Goal: Task Accomplishment & Management: Manage account settings

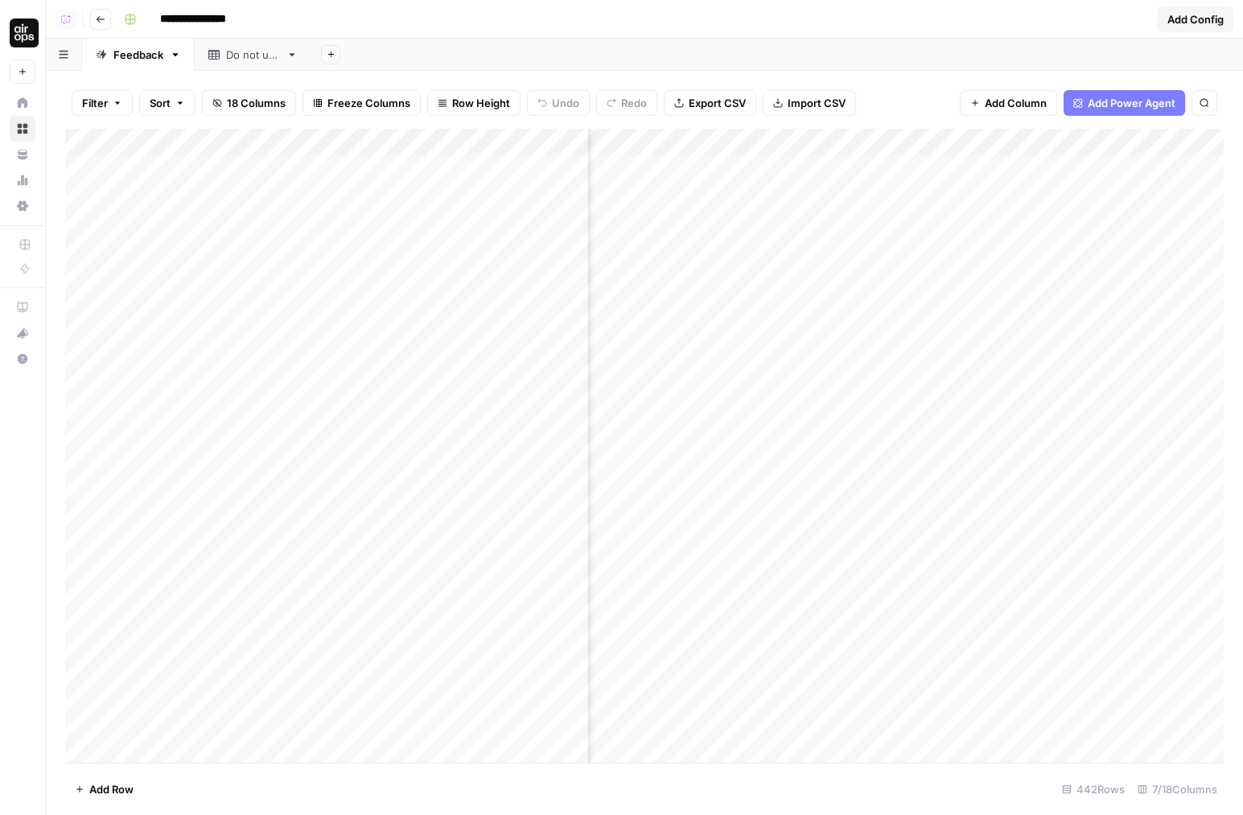
scroll to position [0, 303]
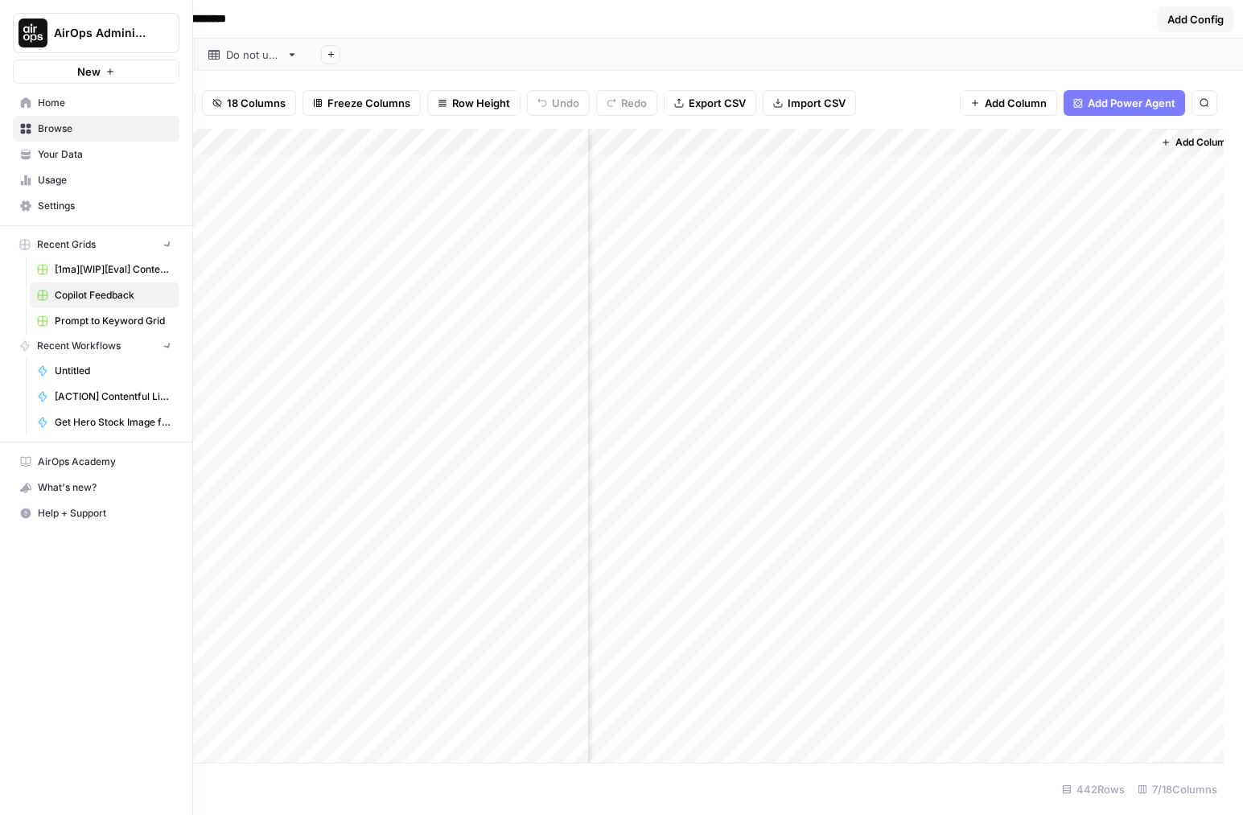
click at [29, 104] on icon at bounding box center [26, 102] width 10 height 10
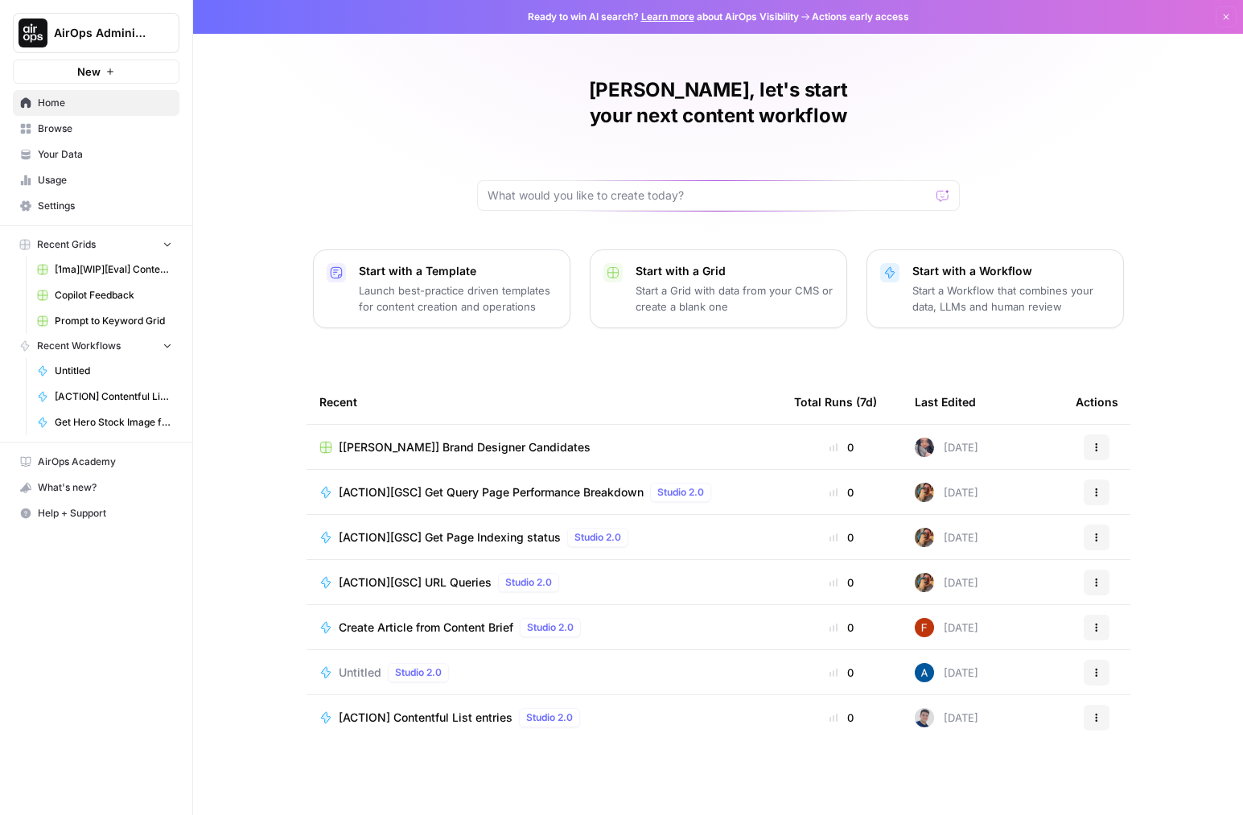
click at [104, 223] on nav "Home Browse Your Data Usage Settings" at bounding box center [96, 155] width 192 height 142
click at [101, 211] on span "Settings" at bounding box center [105, 206] width 134 height 14
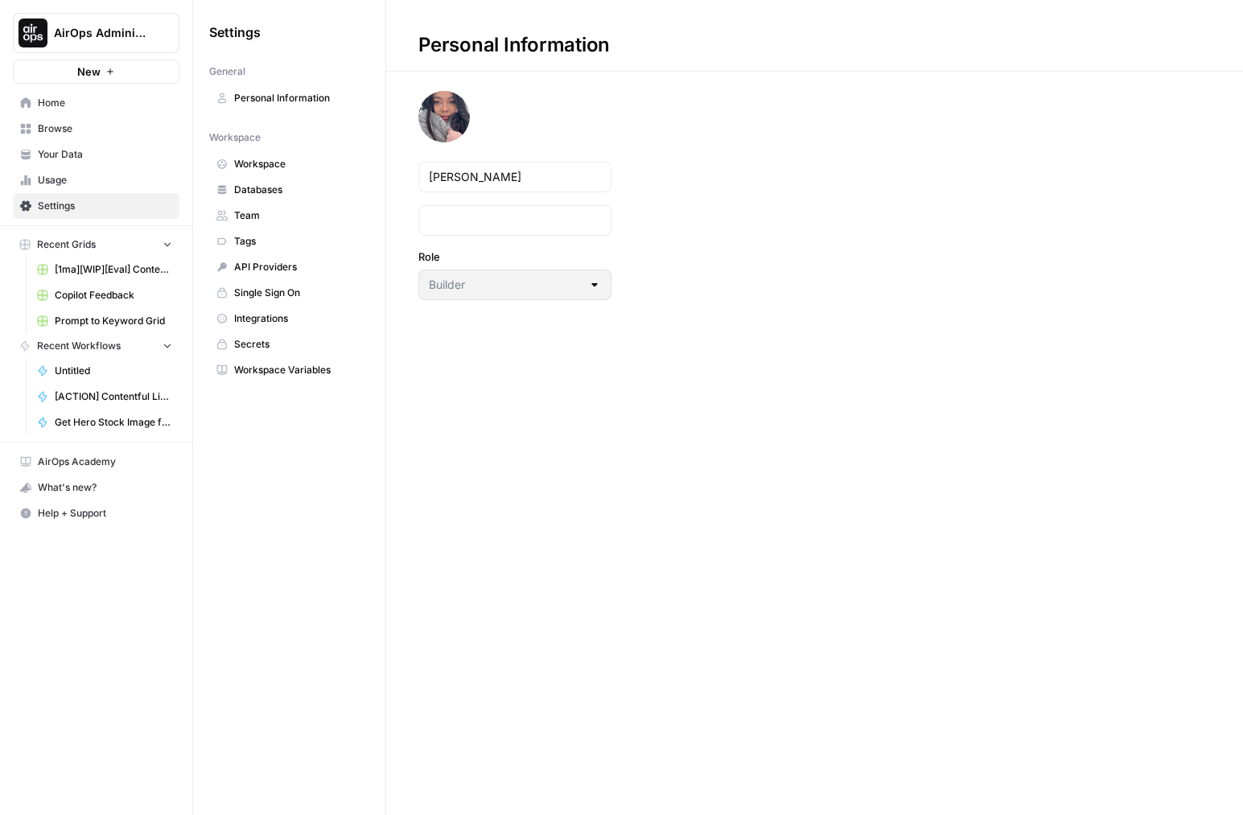
click at [291, 325] on span "Integrations" at bounding box center [298, 318] width 128 height 14
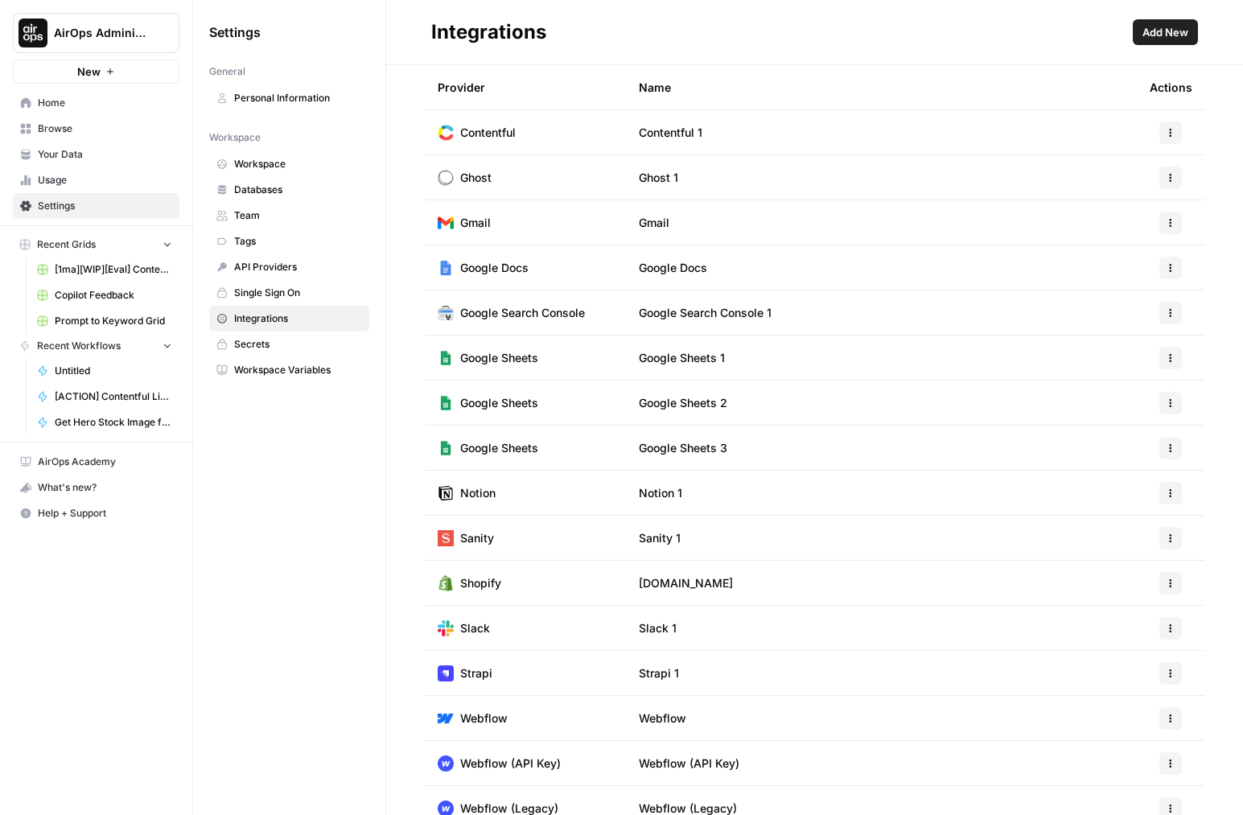
click at [1166, 35] on span "Add New" at bounding box center [1166, 32] width 46 height 16
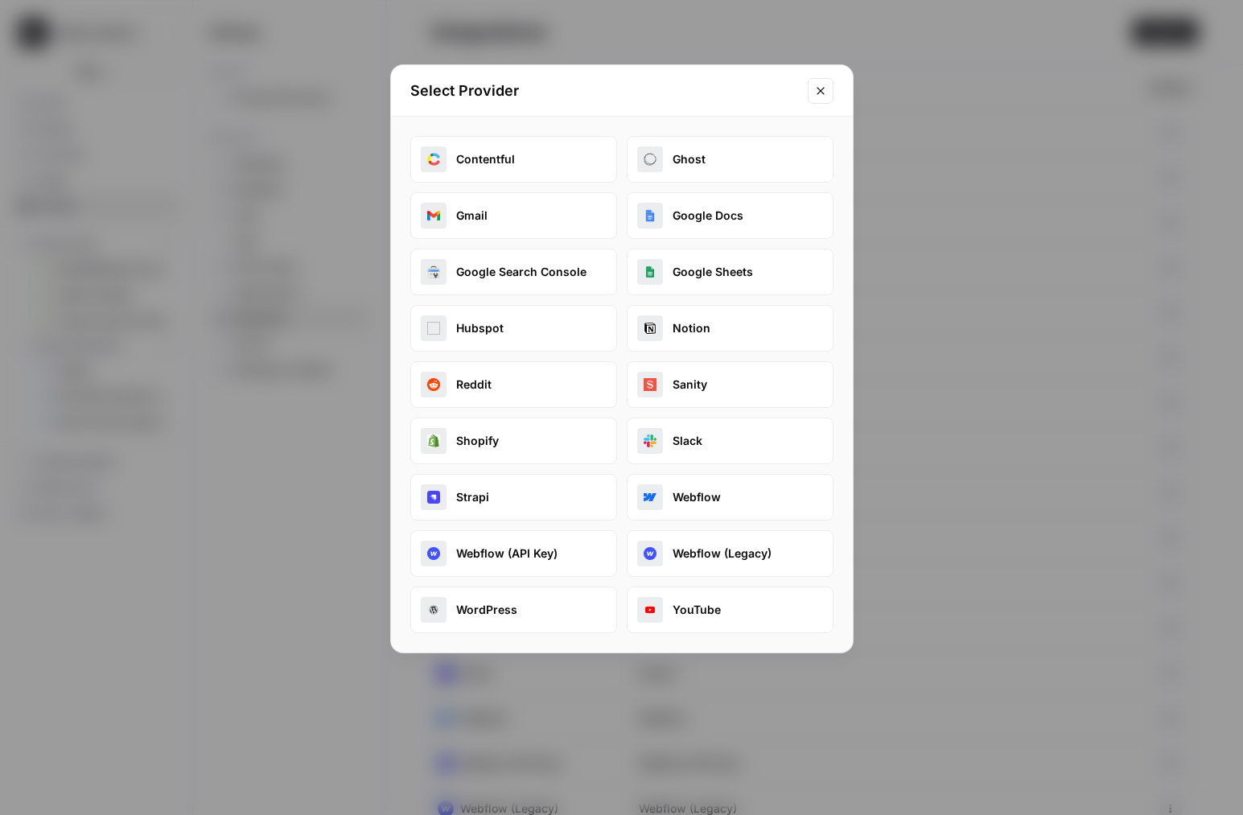
click at [556, 183] on div "Contentful Ghost Gmail Google Docs Google Search Console Google Sheets Hubspot …" at bounding box center [621, 384] width 423 height 497
click at [614, 159] on button "Contentful" at bounding box center [513, 159] width 207 height 47
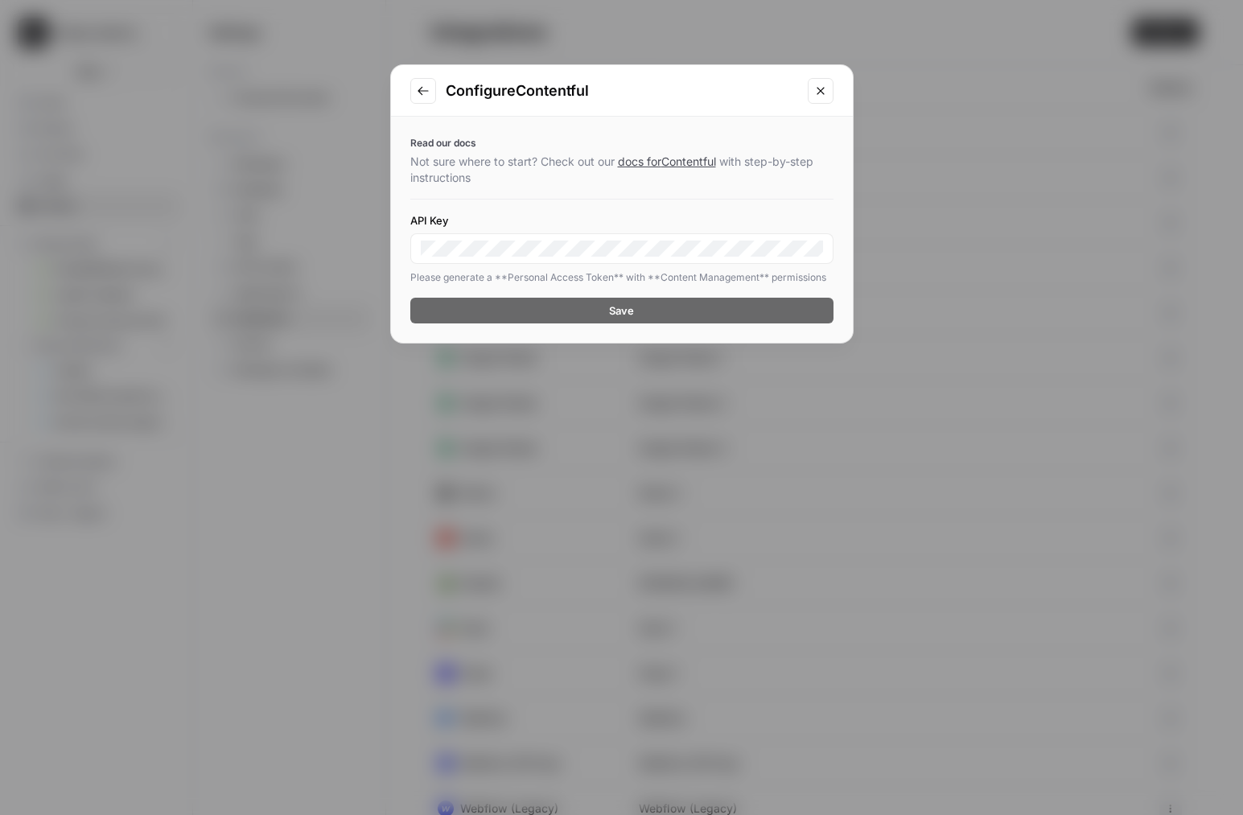
click at [419, 102] on button "Go to previous step" at bounding box center [423, 91] width 26 height 26
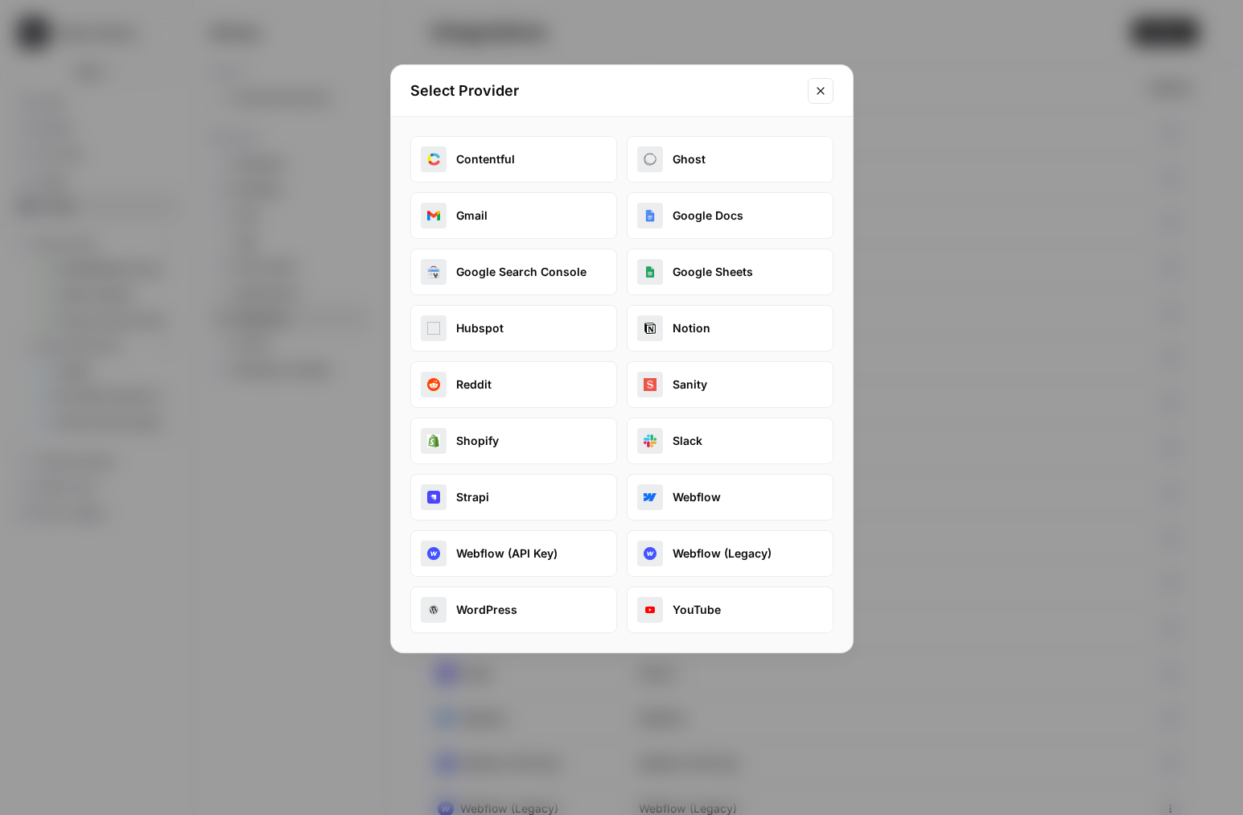
click at [529, 164] on button "Contentful" at bounding box center [513, 159] width 207 height 47
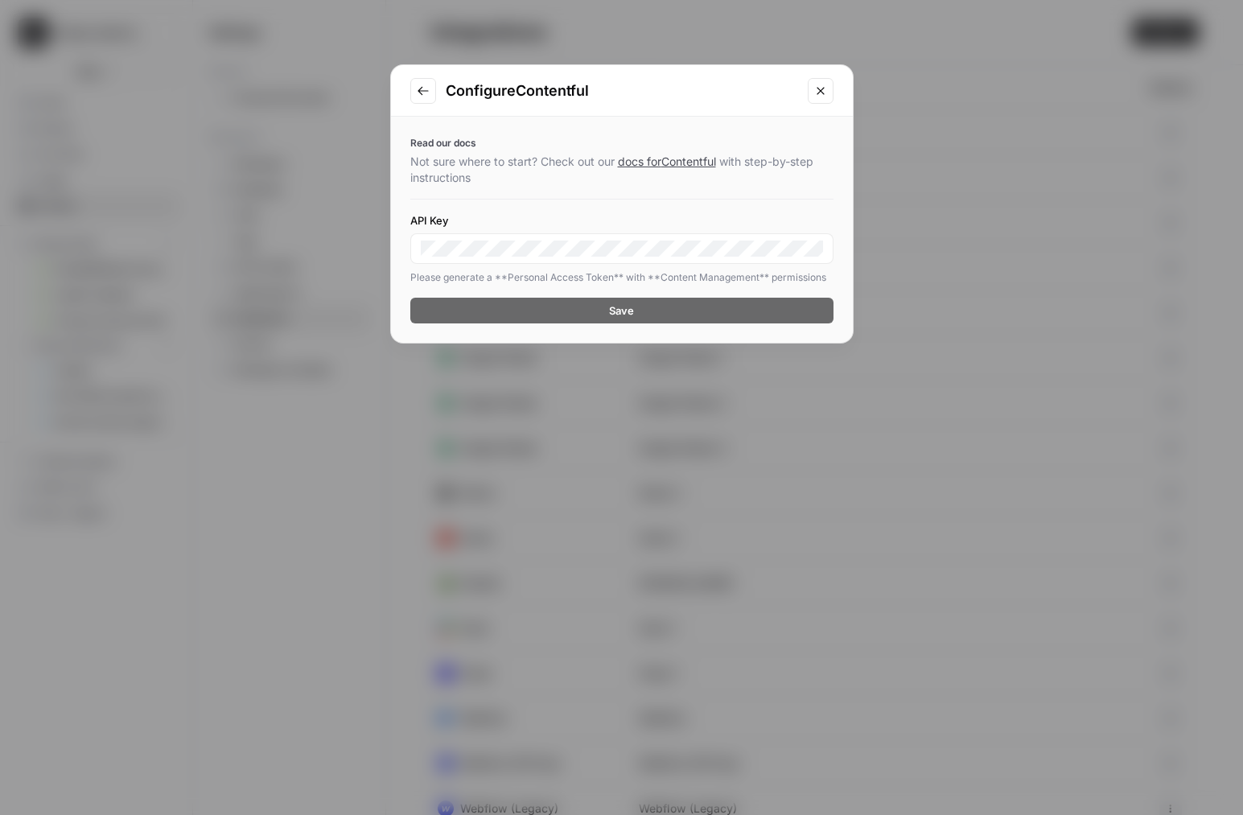
click at [430, 95] on button "Go to previous step" at bounding box center [423, 91] width 26 height 26
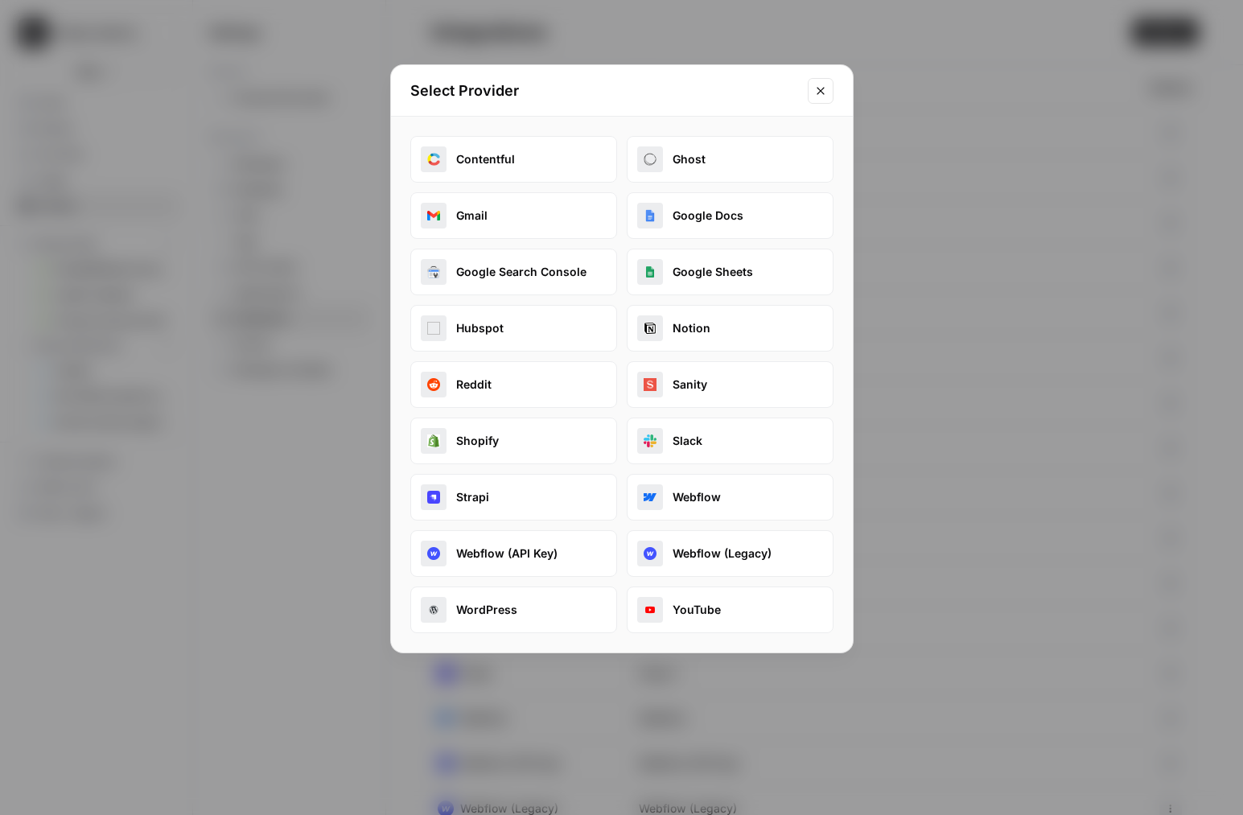
click at [699, 159] on button "Ghost" at bounding box center [730, 159] width 207 height 47
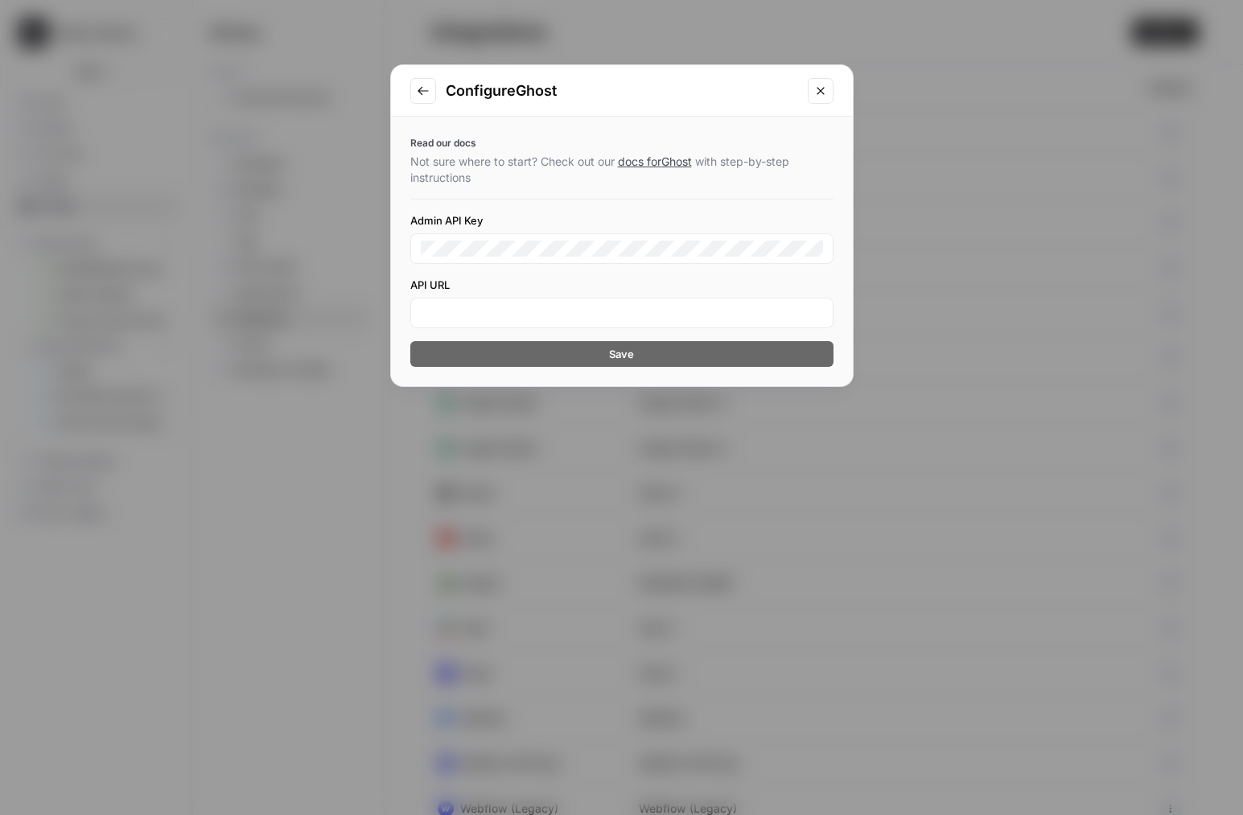
click at [415, 92] on button "Go to previous step" at bounding box center [423, 91] width 26 height 26
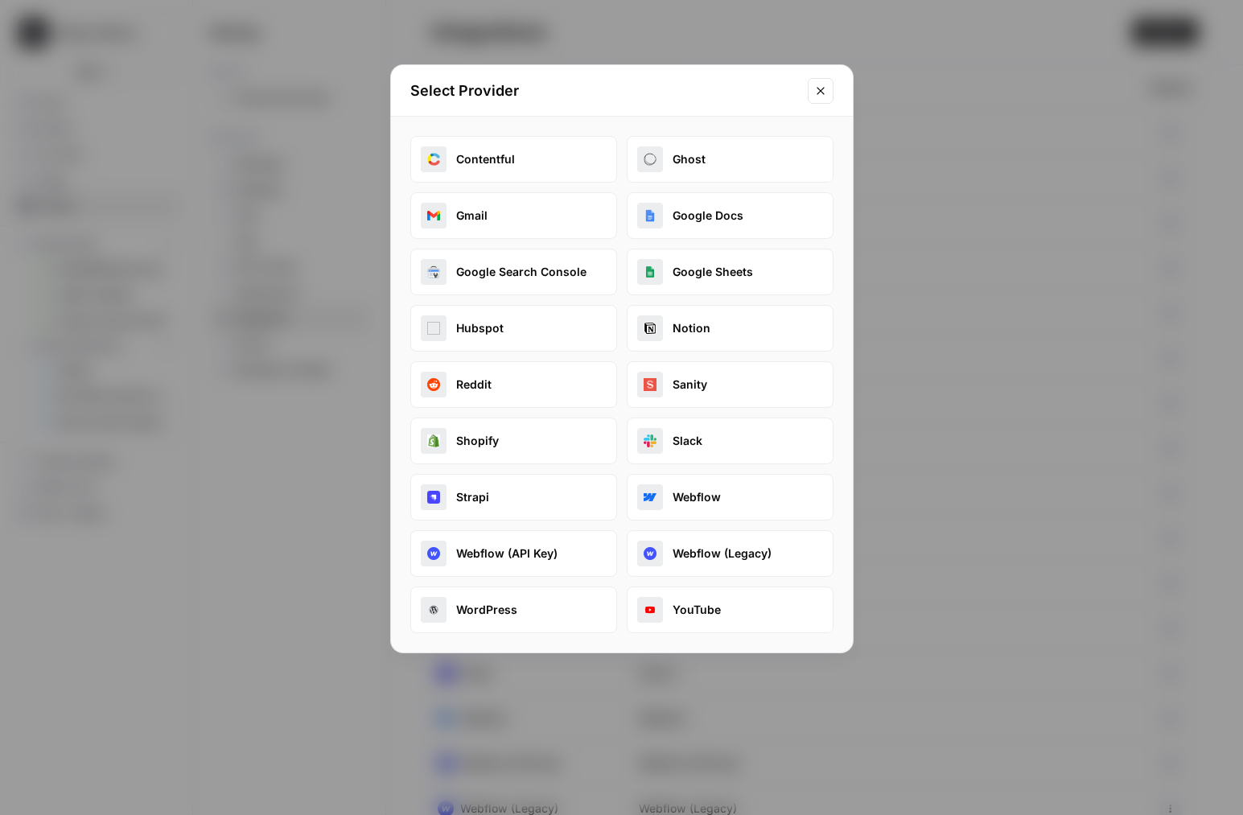
click at [575, 236] on button "Gmail" at bounding box center [513, 215] width 207 height 47
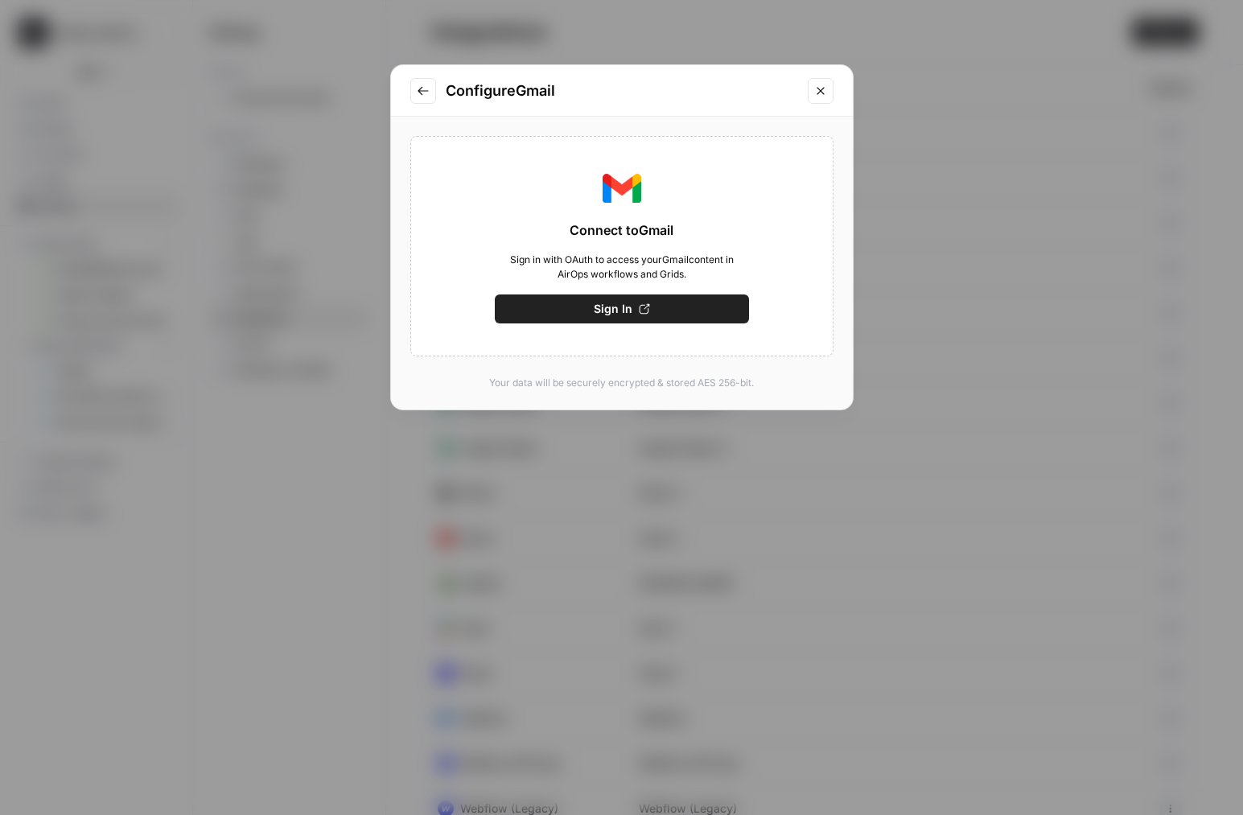
click at [419, 86] on icon "Go to previous step" at bounding box center [423, 91] width 13 height 13
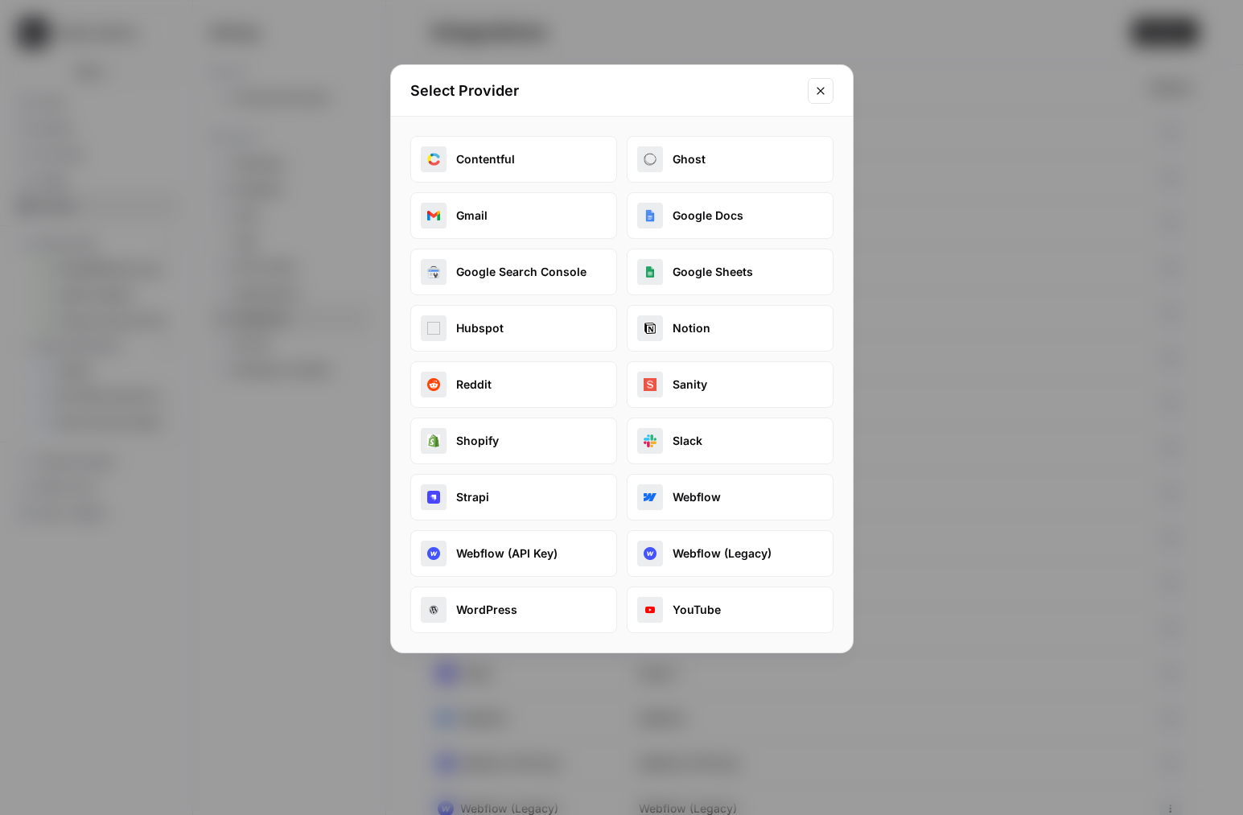
click at [502, 189] on div "Contentful Ghost Gmail Google Docs Google Search Console Google Sheets Hubspot …" at bounding box center [621, 384] width 423 height 497
click at [479, 203] on button "Gmail" at bounding box center [513, 215] width 207 height 47
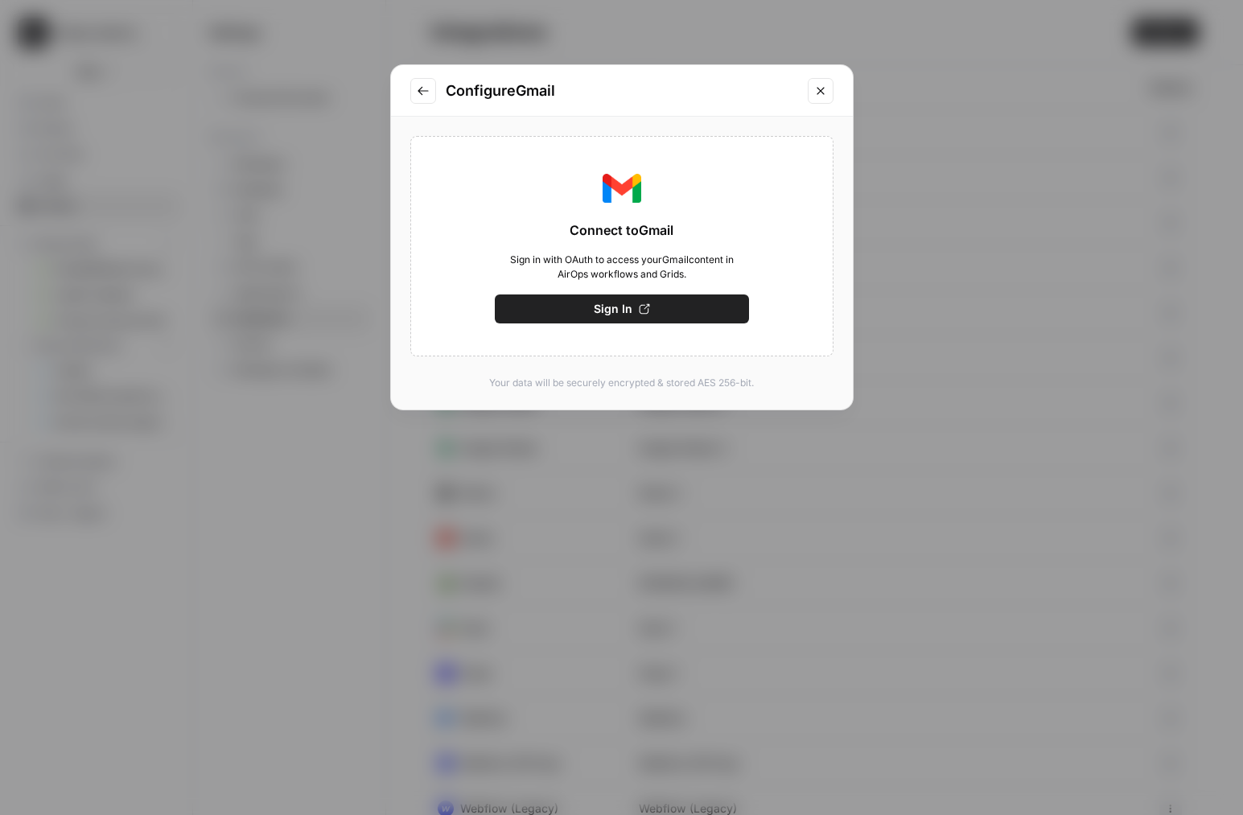
click at [423, 93] on icon "Go to previous step" at bounding box center [423, 91] width 13 height 13
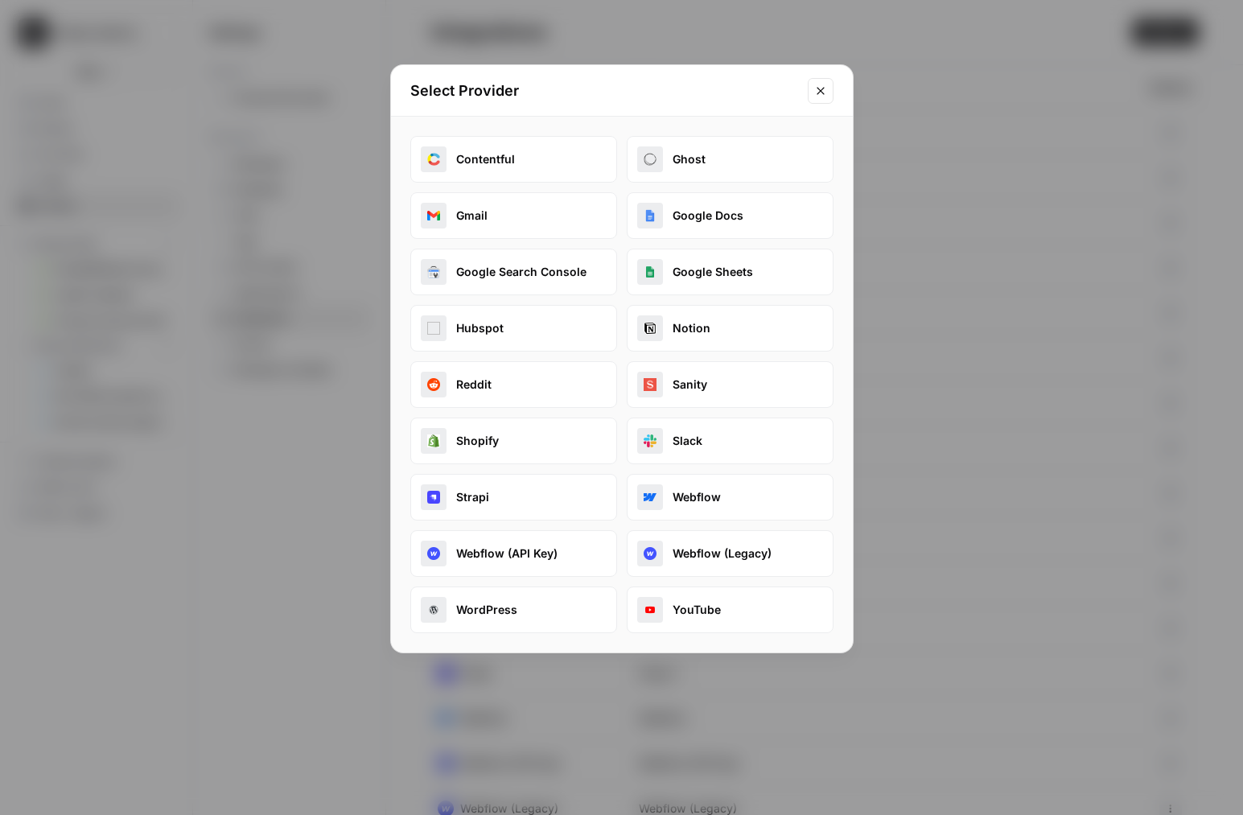
click at [711, 208] on button "Google Docs" at bounding box center [730, 215] width 207 height 47
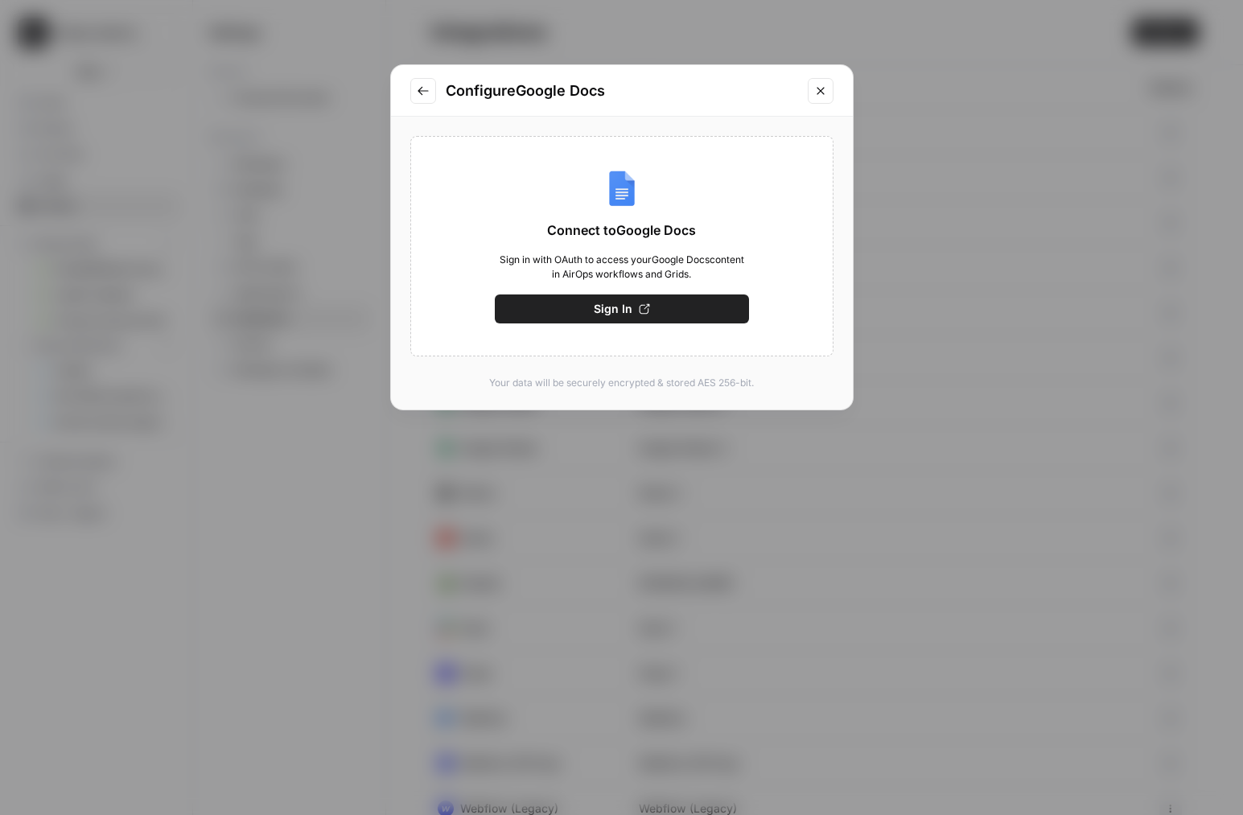
click at [430, 99] on button "Go to previous step" at bounding box center [423, 91] width 26 height 26
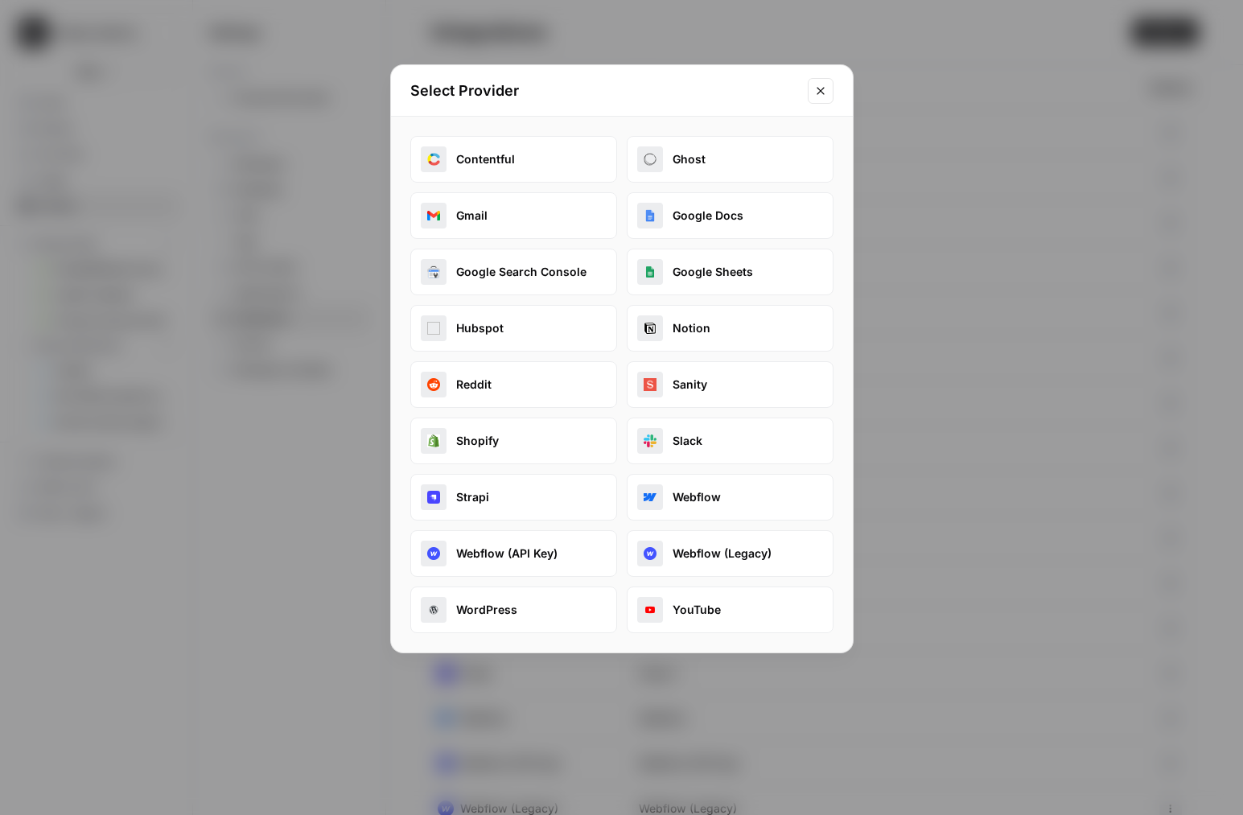
click at [522, 292] on button "Google Search Console" at bounding box center [513, 272] width 207 height 47
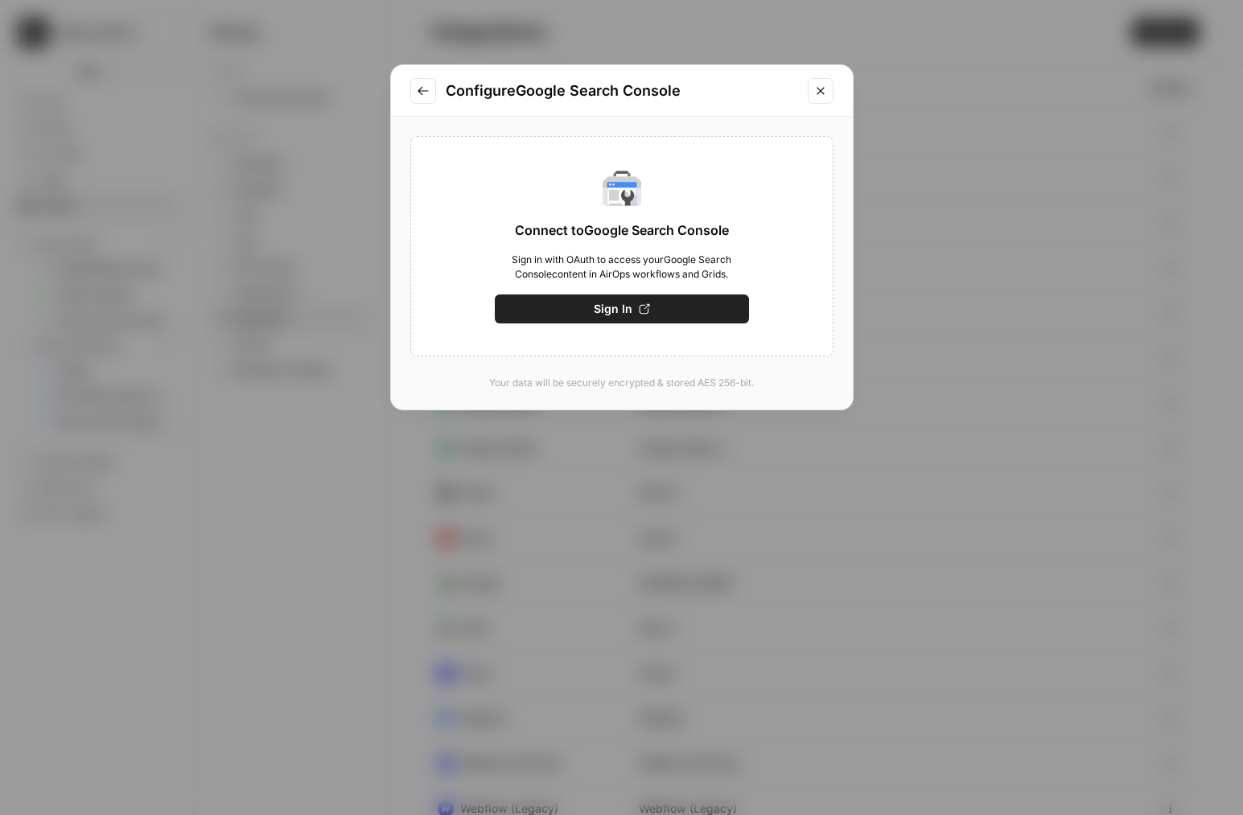
click at [435, 92] on button "Go to previous step" at bounding box center [423, 91] width 26 height 26
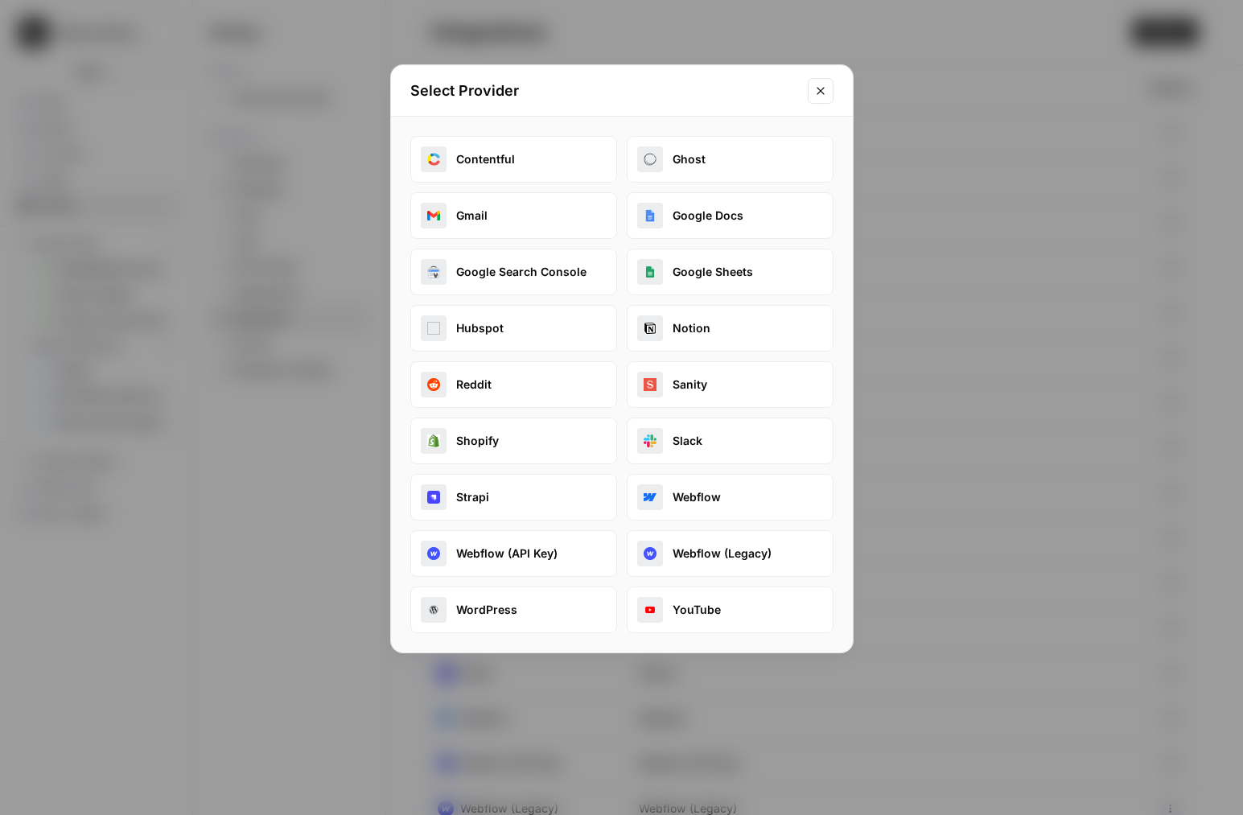
click at [672, 249] on button "Google Sheets" at bounding box center [730, 272] width 207 height 47
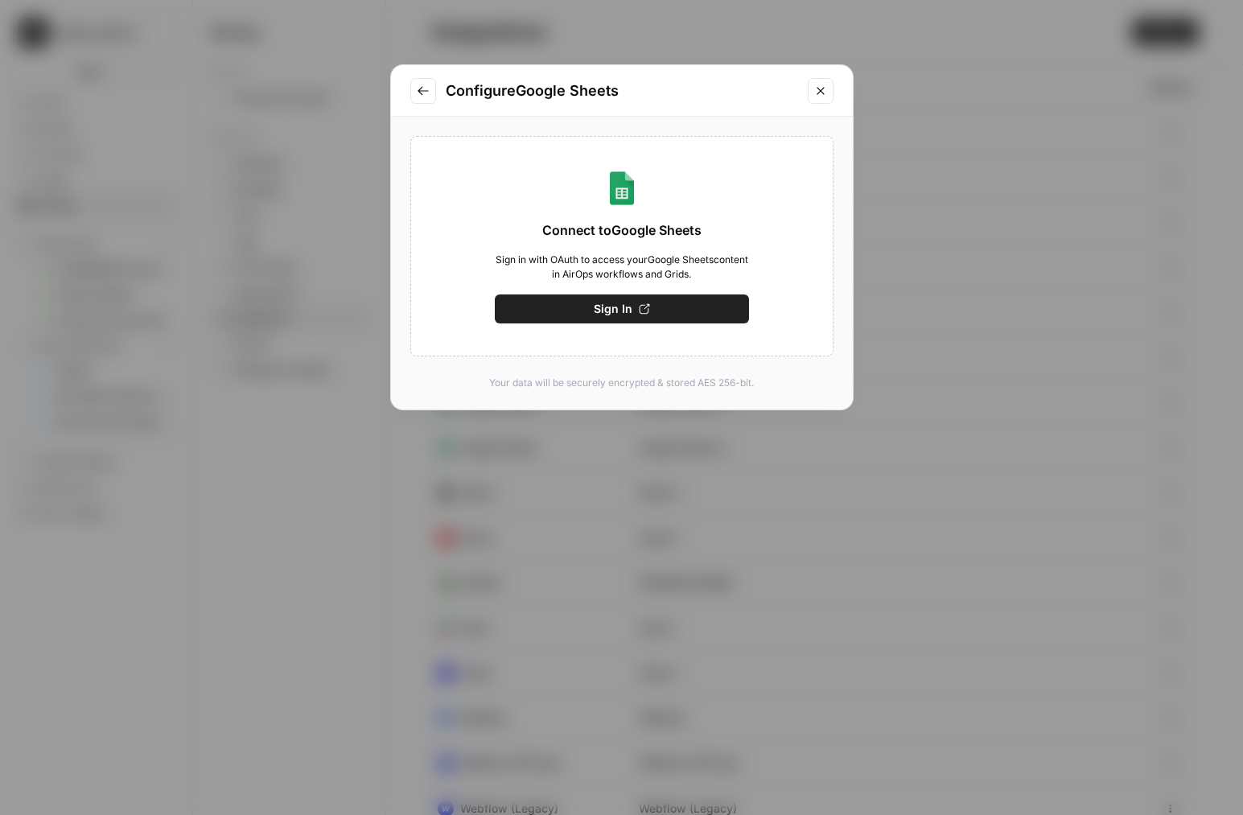
click at [420, 103] on button "Go to previous step" at bounding box center [423, 91] width 26 height 26
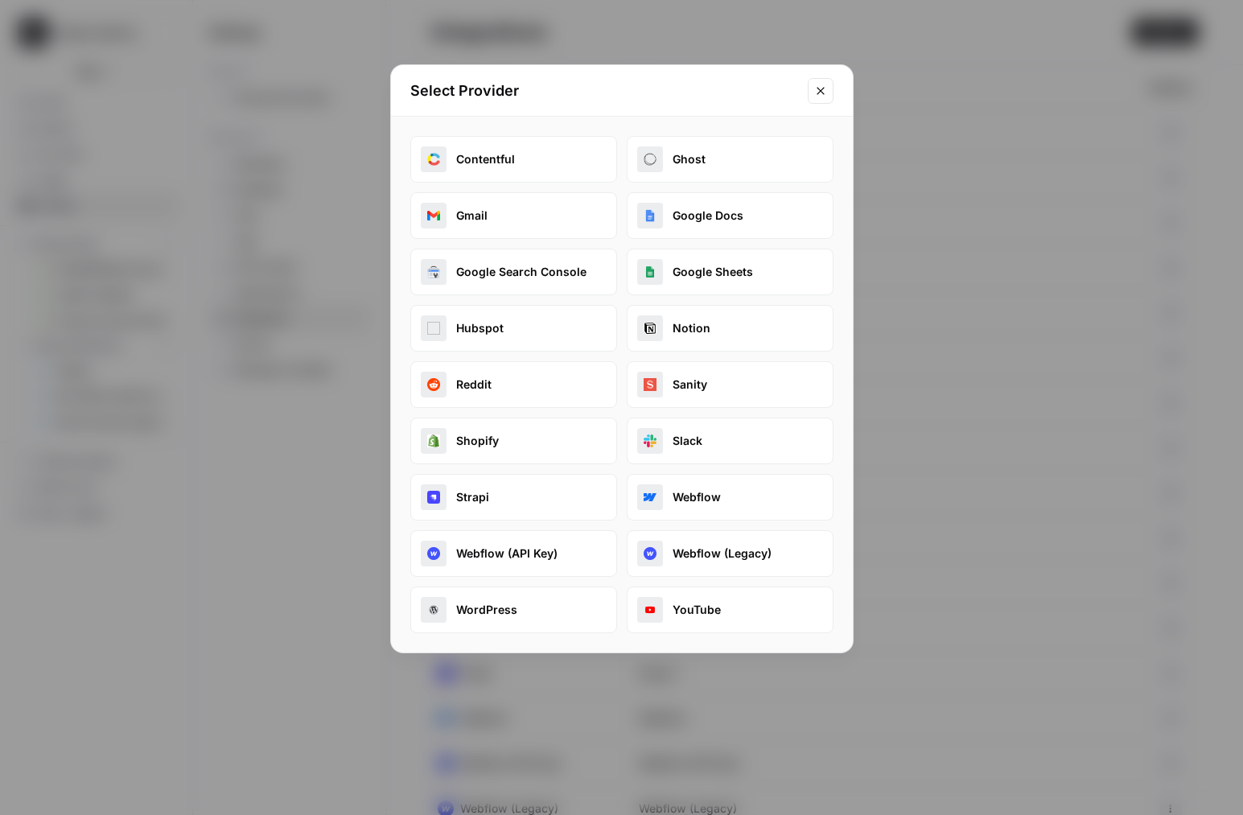
click at [543, 345] on button "Hubspot" at bounding box center [513, 328] width 207 height 47
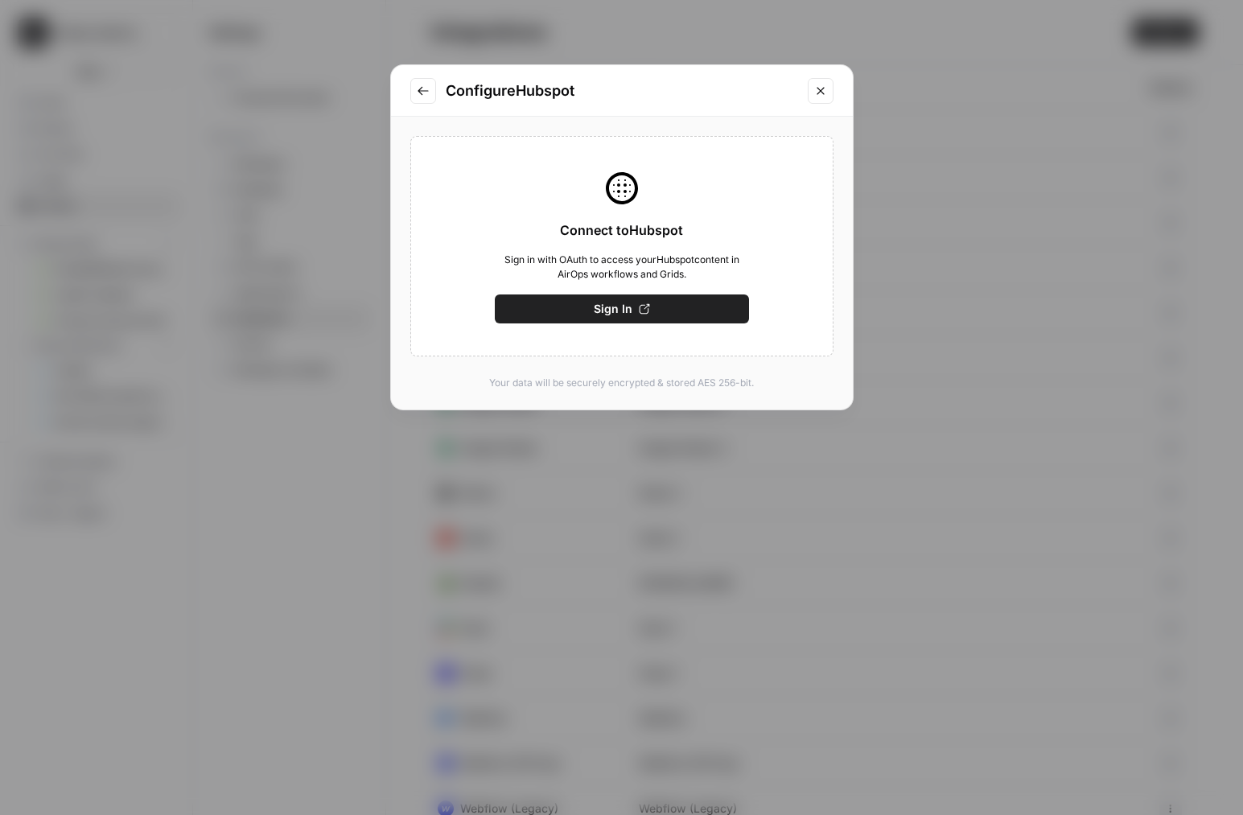
click at [411, 97] on button "Go to previous step" at bounding box center [423, 91] width 26 height 26
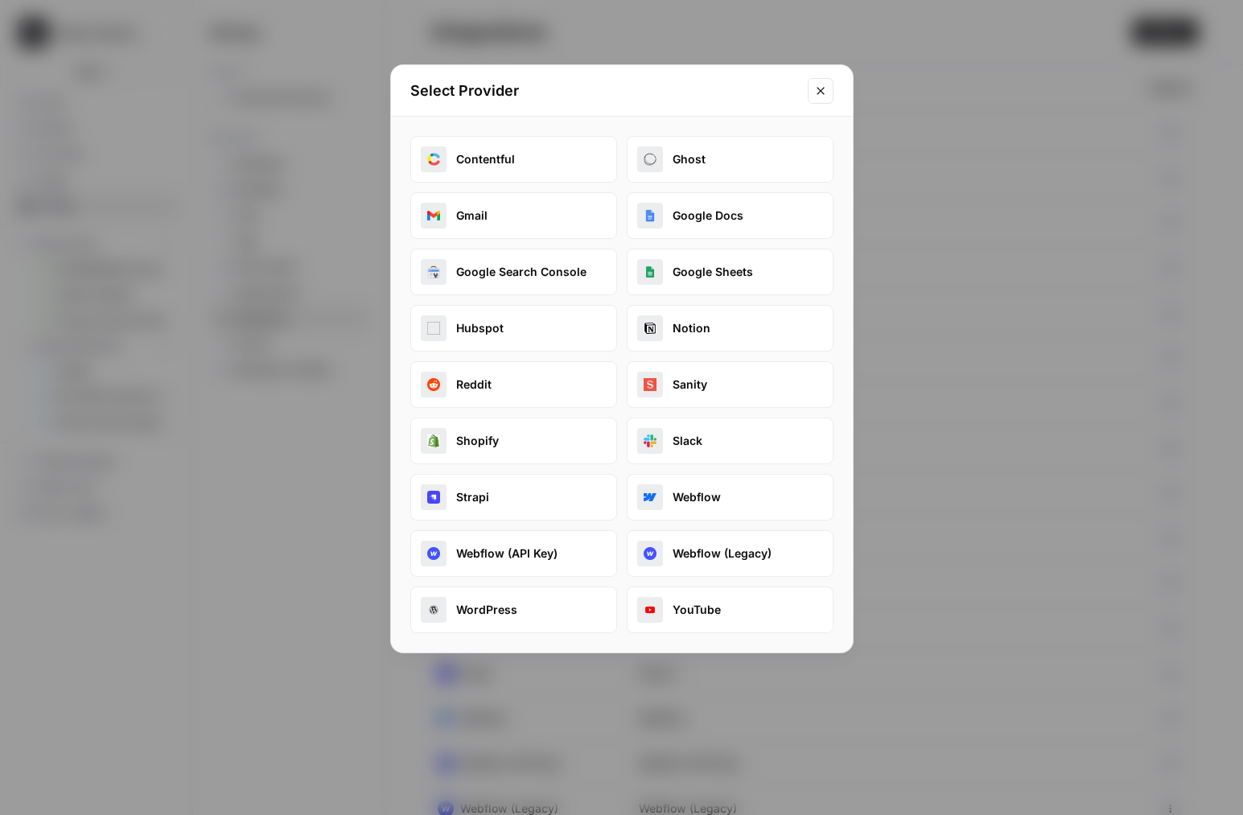
click at [707, 348] on button "Notion" at bounding box center [730, 328] width 207 height 47
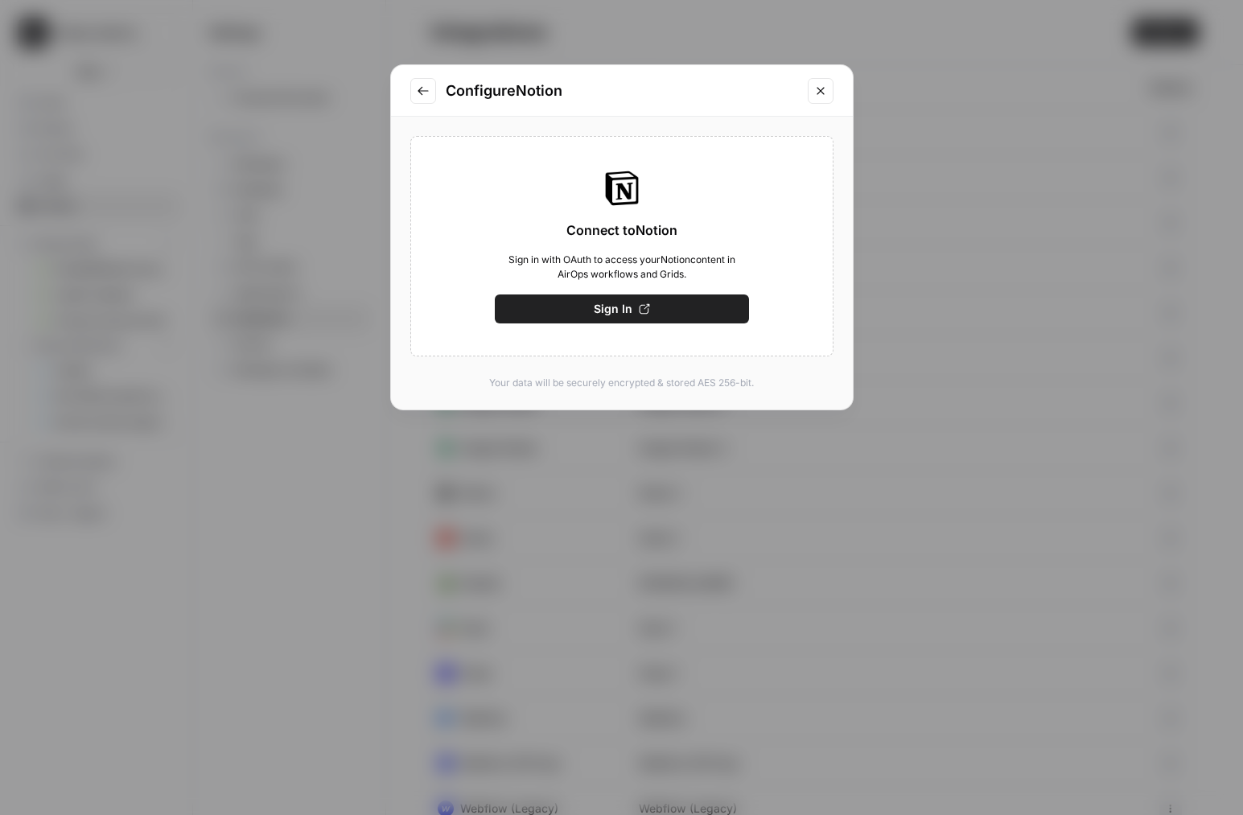
click at [403, 89] on div "Configure Notion" at bounding box center [622, 91] width 462 height 52
click at [423, 93] on icon "Go to previous step" at bounding box center [423, 91] width 13 height 13
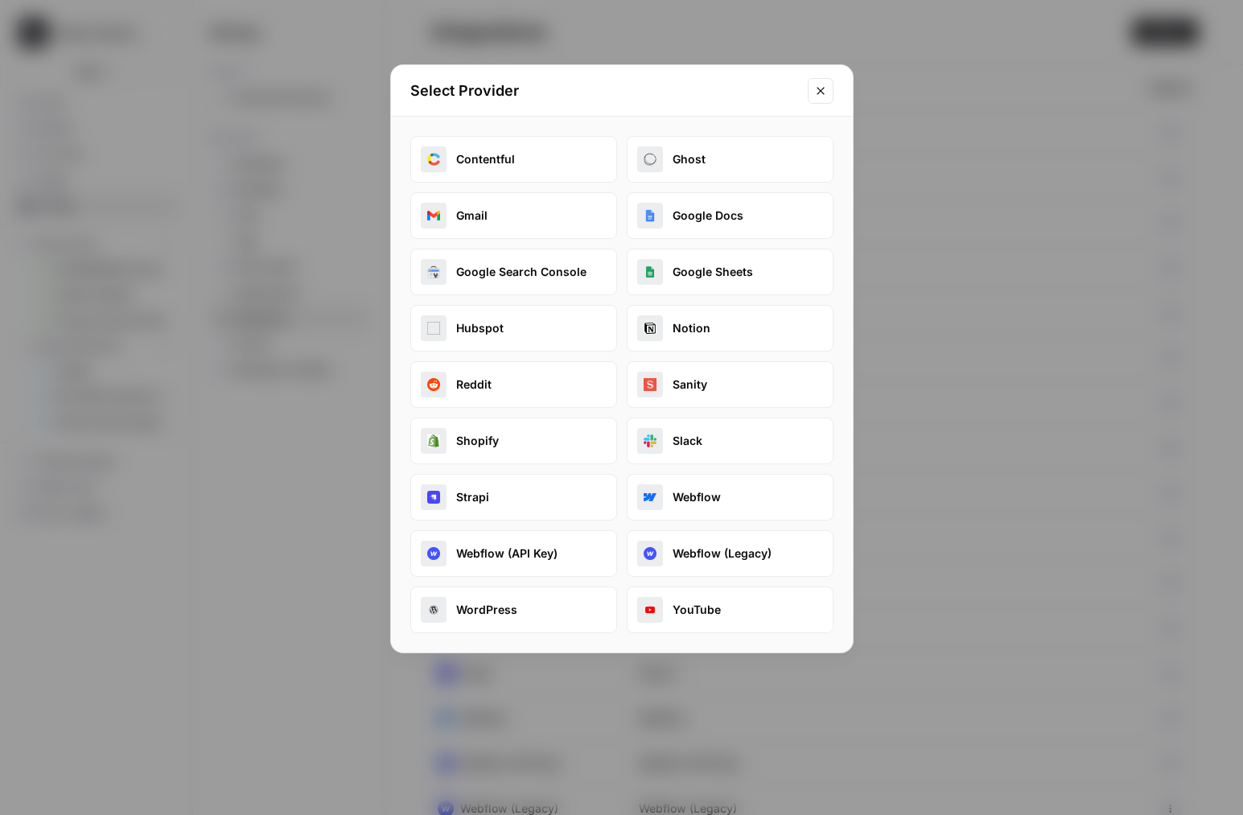
click at [720, 592] on button "YouTube" at bounding box center [730, 610] width 207 height 47
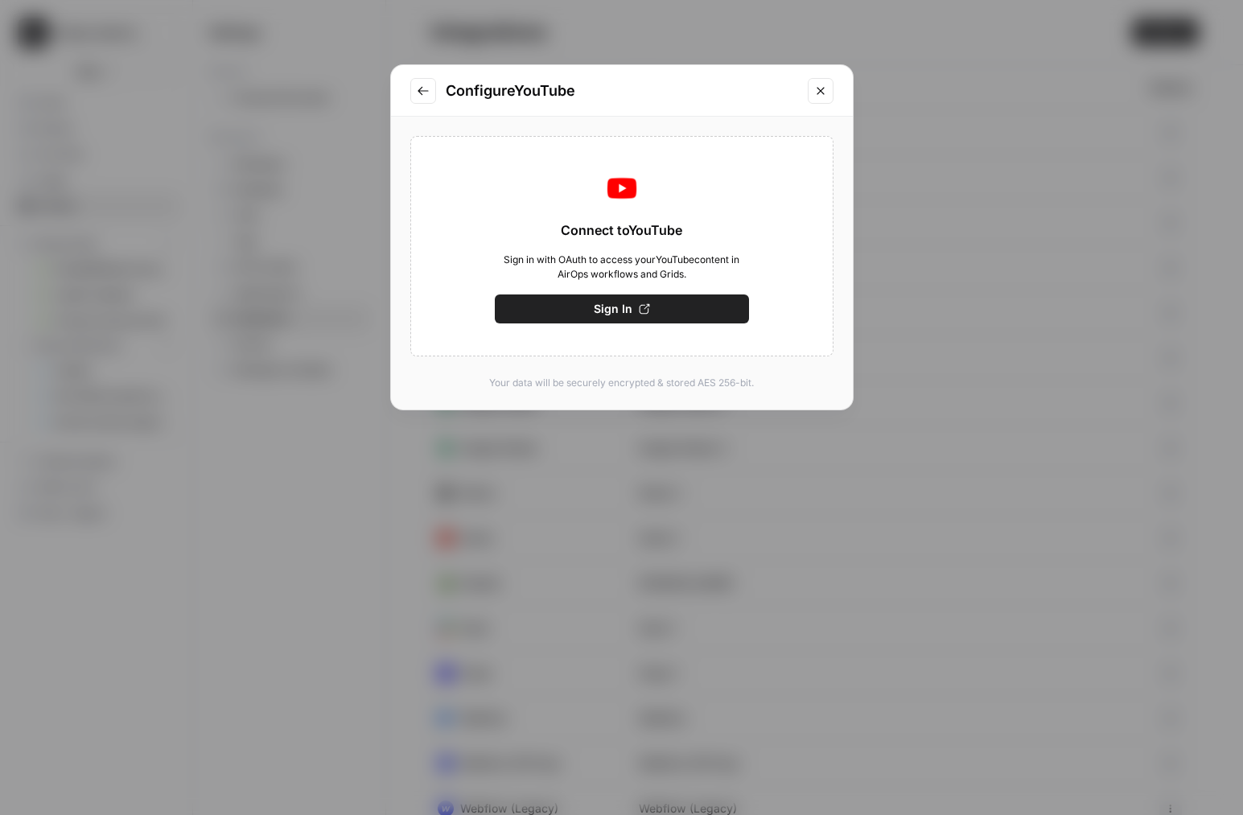
click at [433, 115] on div "Configure YouTube" at bounding box center [622, 91] width 462 height 52
click at [417, 91] on icon "Go to previous step" at bounding box center [423, 91] width 13 height 13
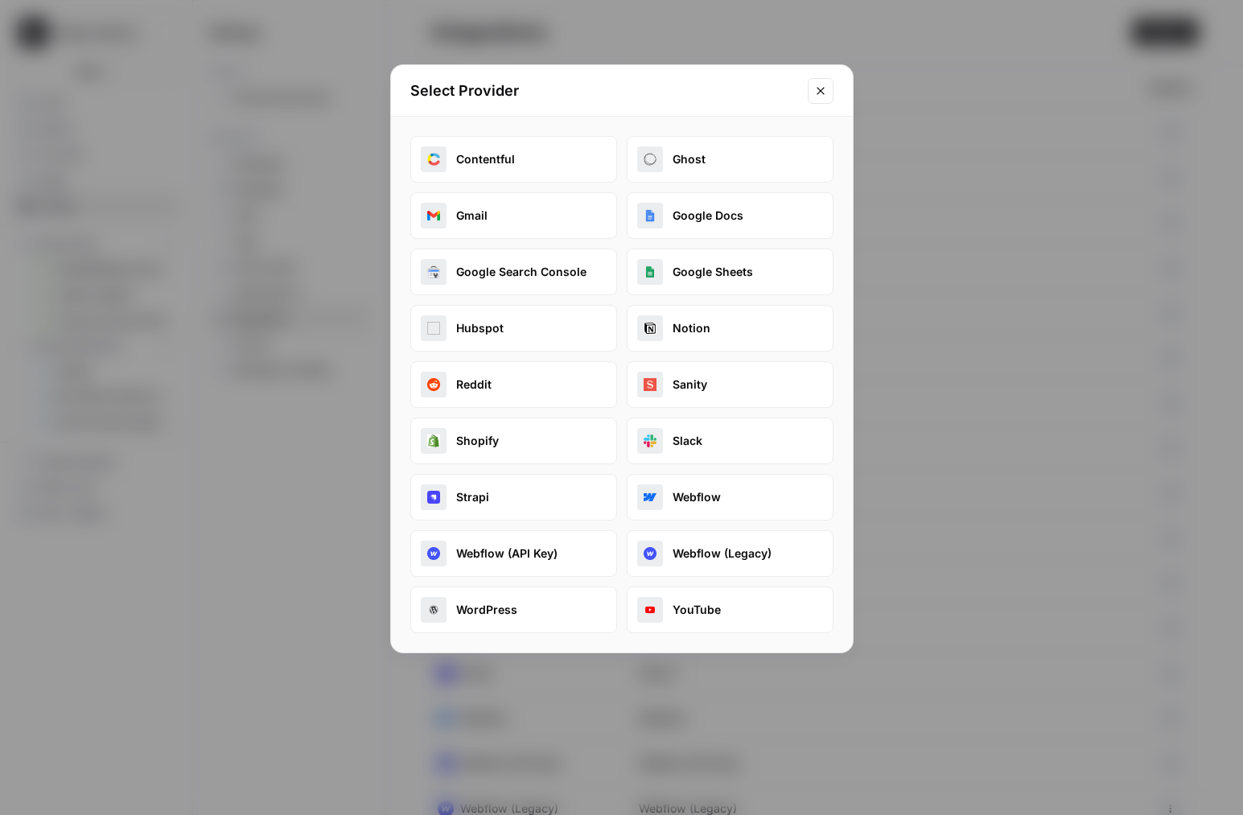
click at [583, 584] on div "Contentful Ghost Gmail Google Docs Google Search Console Google Sheets Hubspot …" at bounding box center [621, 384] width 423 height 497
click at [583, 607] on button "WordPress" at bounding box center [513, 610] width 207 height 47
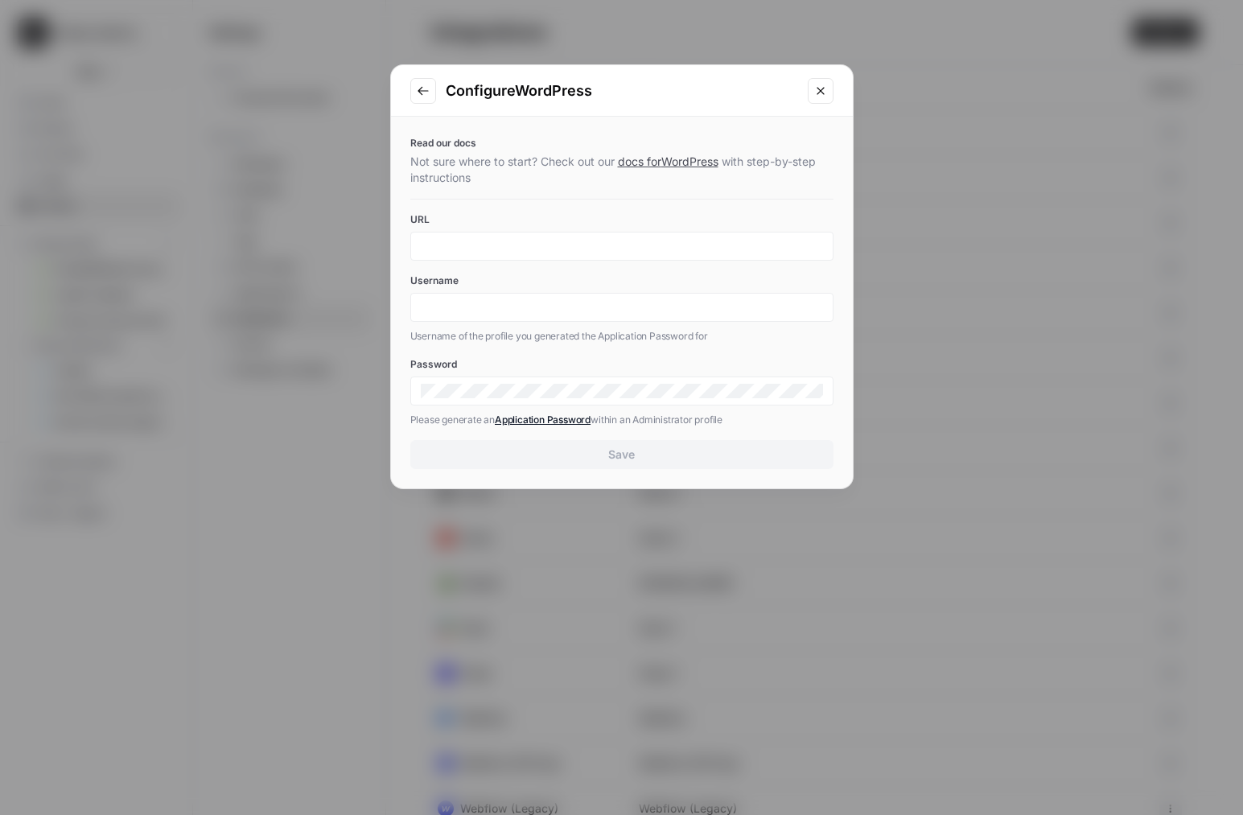
click at [417, 87] on icon "Go to previous step" at bounding box center [423, 91] width 13 height 13
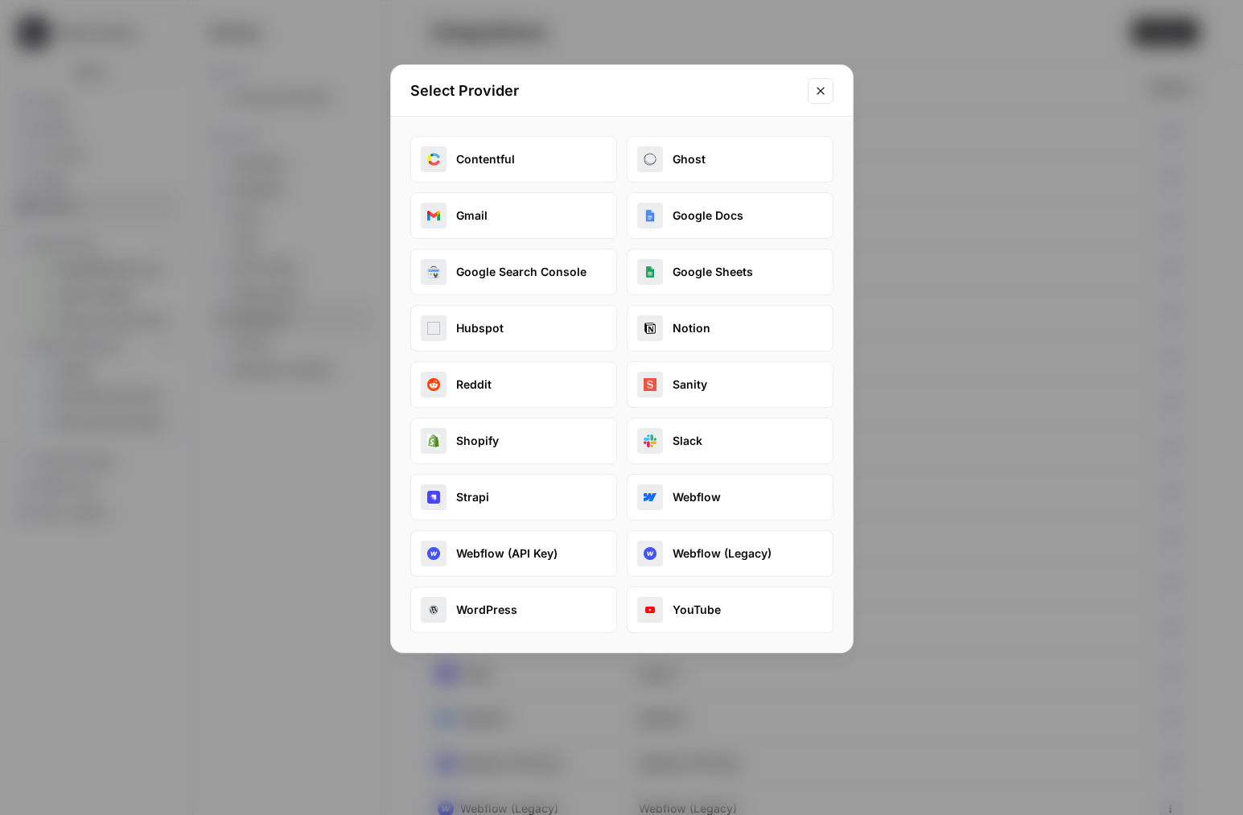
click at [526, 603] on button "WordPress" at bounding box center [513, 610] width 207 height 47
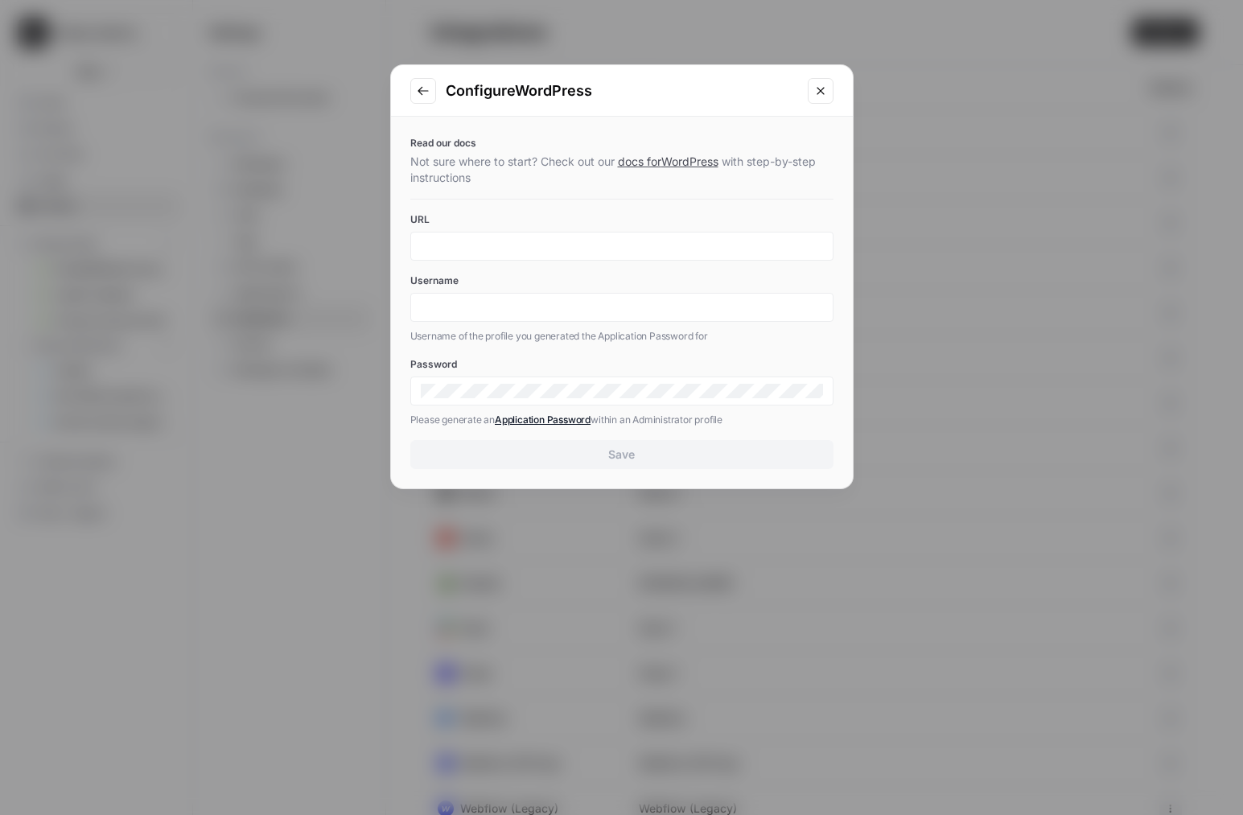
click at [413, 91] on button "Go to previous step" at bounding box center [423, 91] width 26 height 26
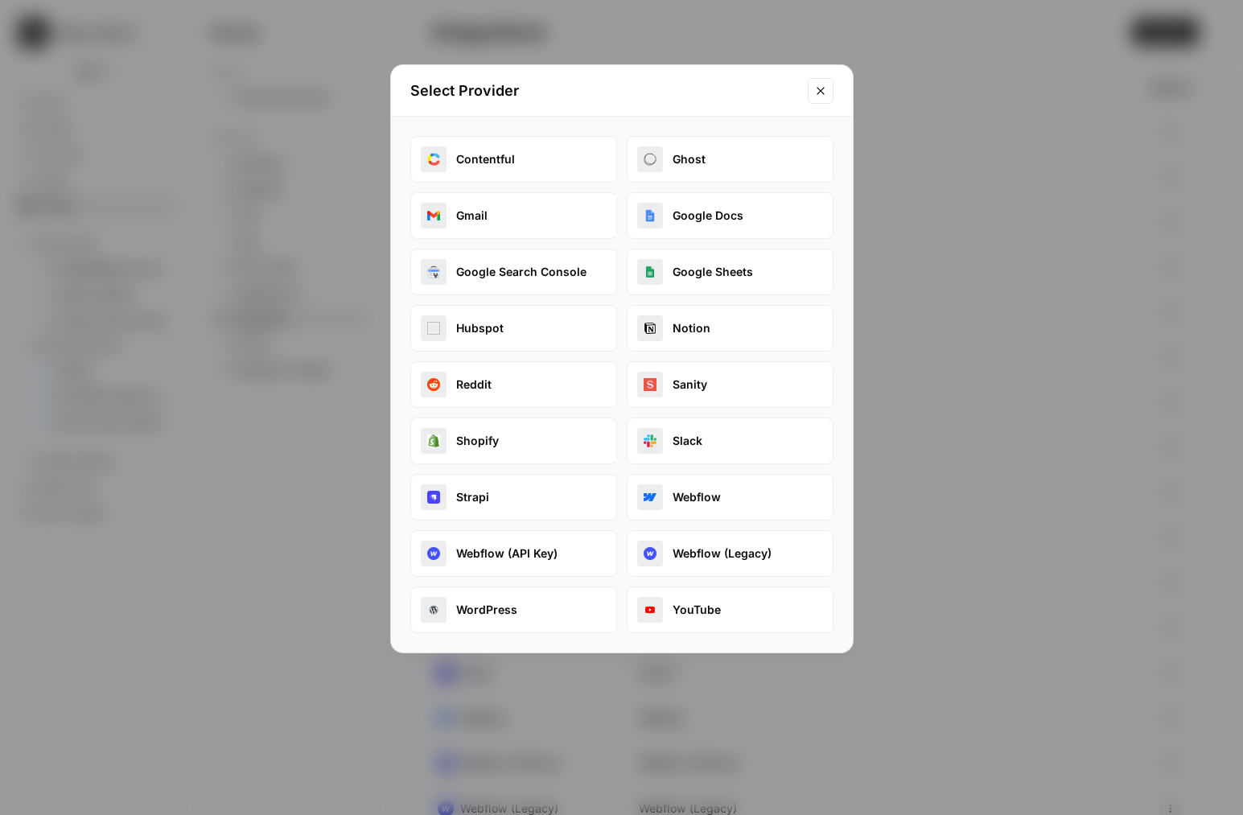
click at [688, 548] on button "Webflow (Legacy)" at bounding box center [730, 553] width 207 height 47
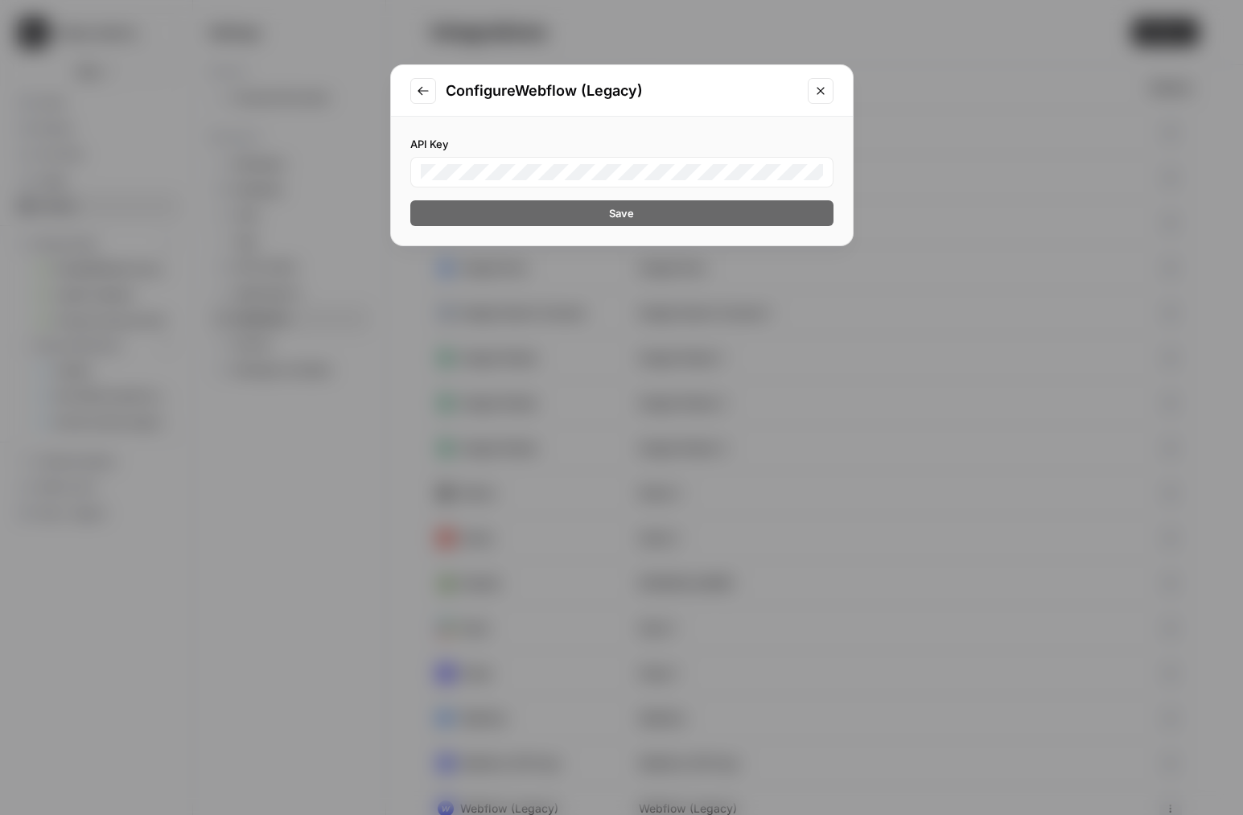
click at [423, 97] on button "Go to previous step" at bounding box center [423, 91] width 26 height 26
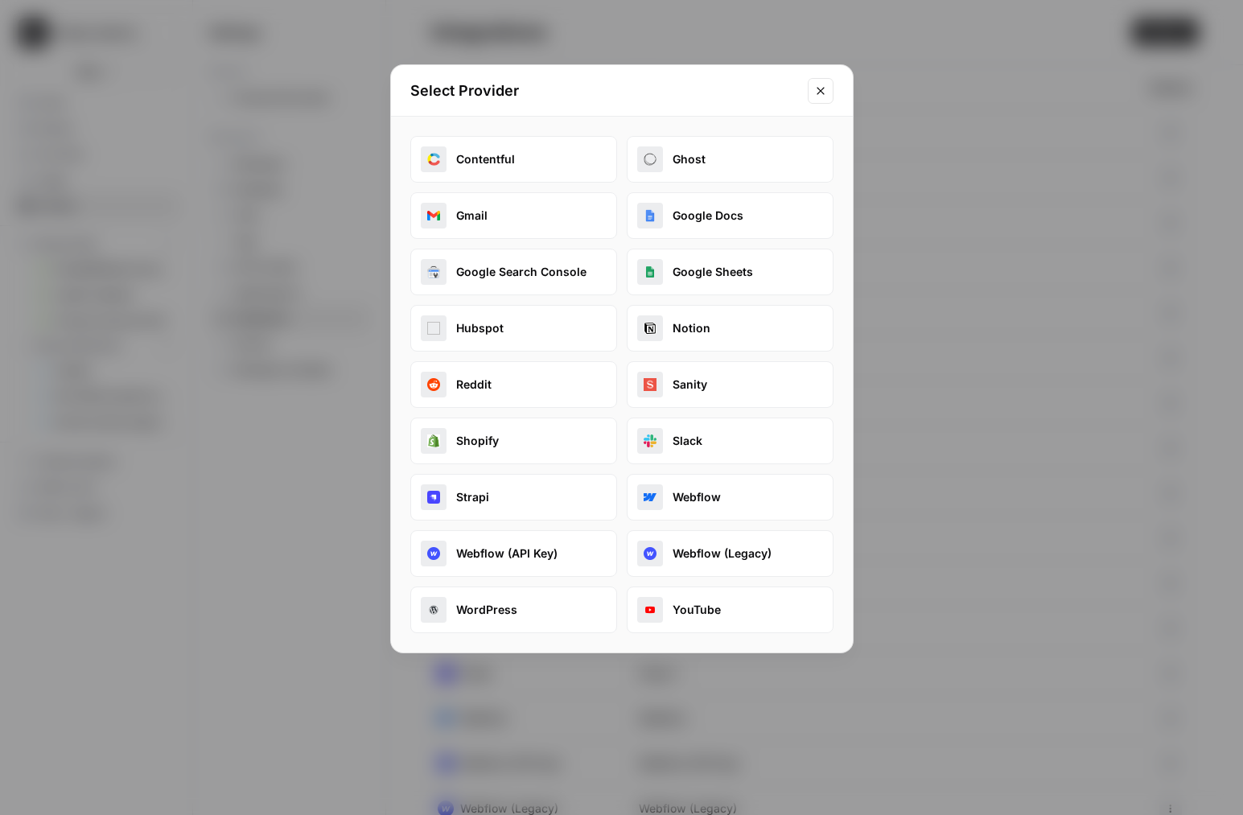
click at [563, 542] on button "Webflow (API Key)" at bounding box center [513, 553] width 207 height 47
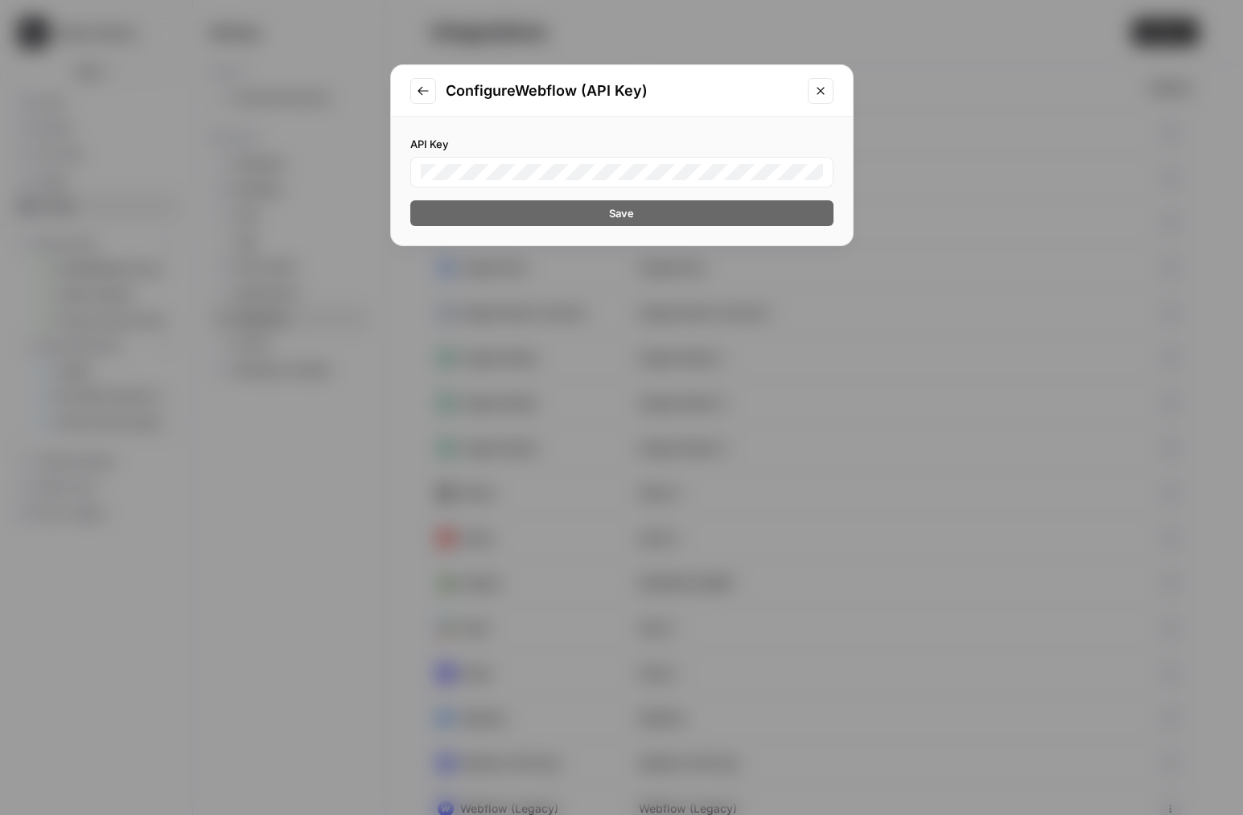
click at [412, 101] on button "Go to previous step" at bounding box center [423, 91] width 26 height 26
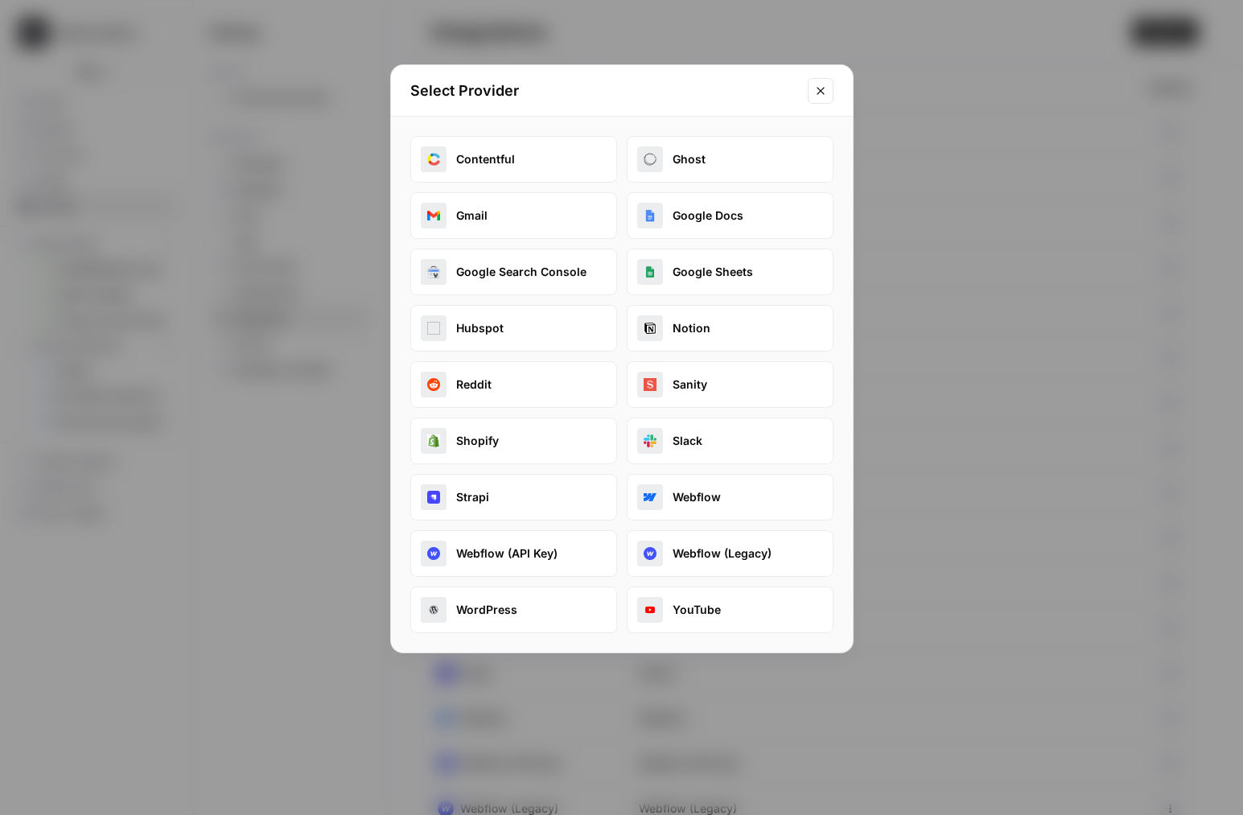
click at [675, 506] on button "Webflow" at bounding box center [730, 497] width 207 height 47
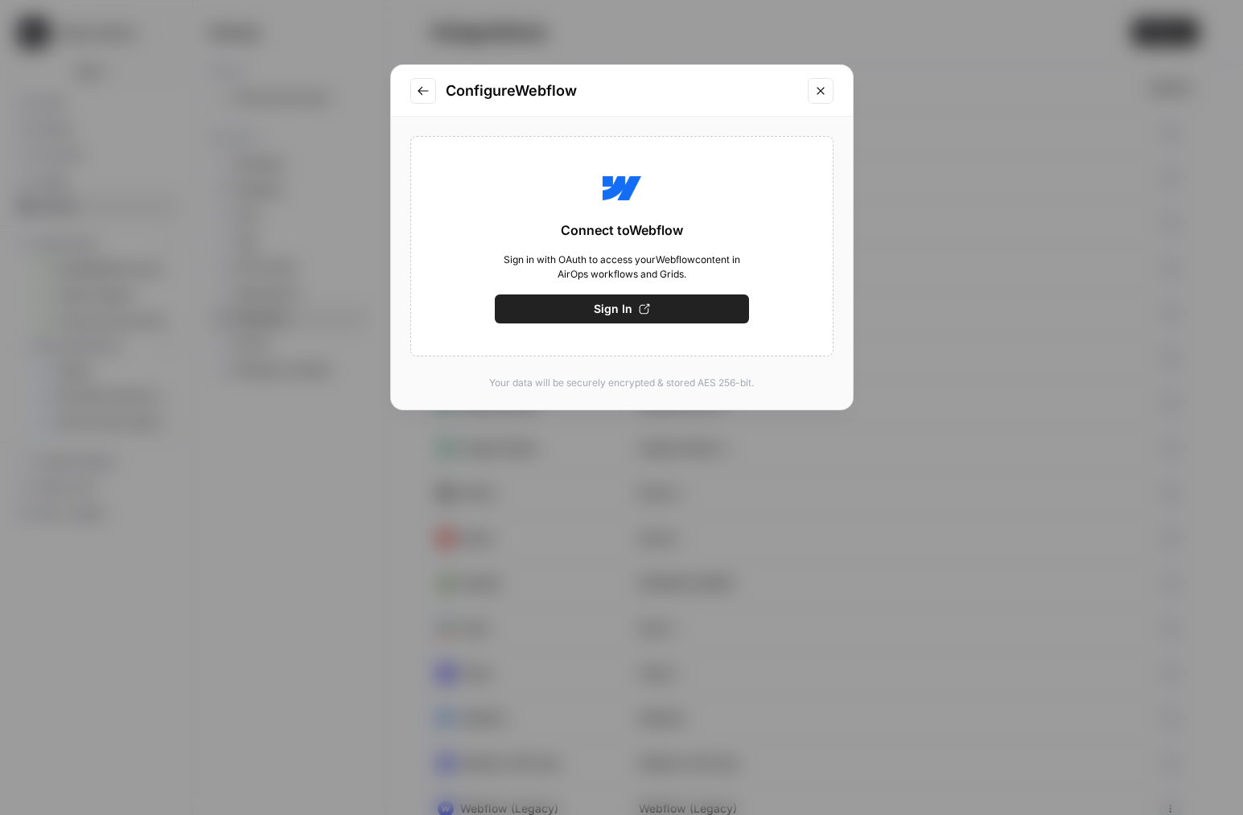
click at [423, 90] on icon "Go to previous step" at bounding box center [423, 90] width 10 height 9
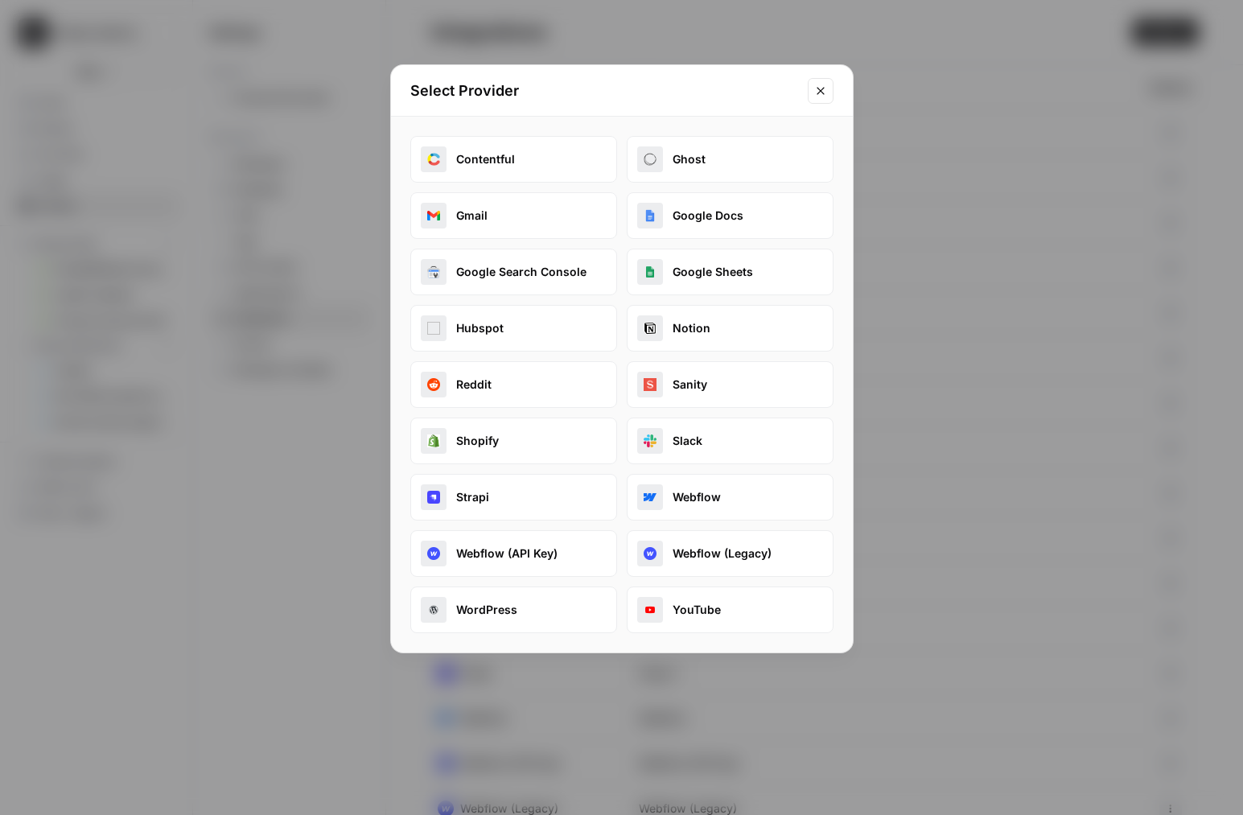
click at [517, 496] on button "Strapi" at bounding box center [513, 497] width 207 height 47
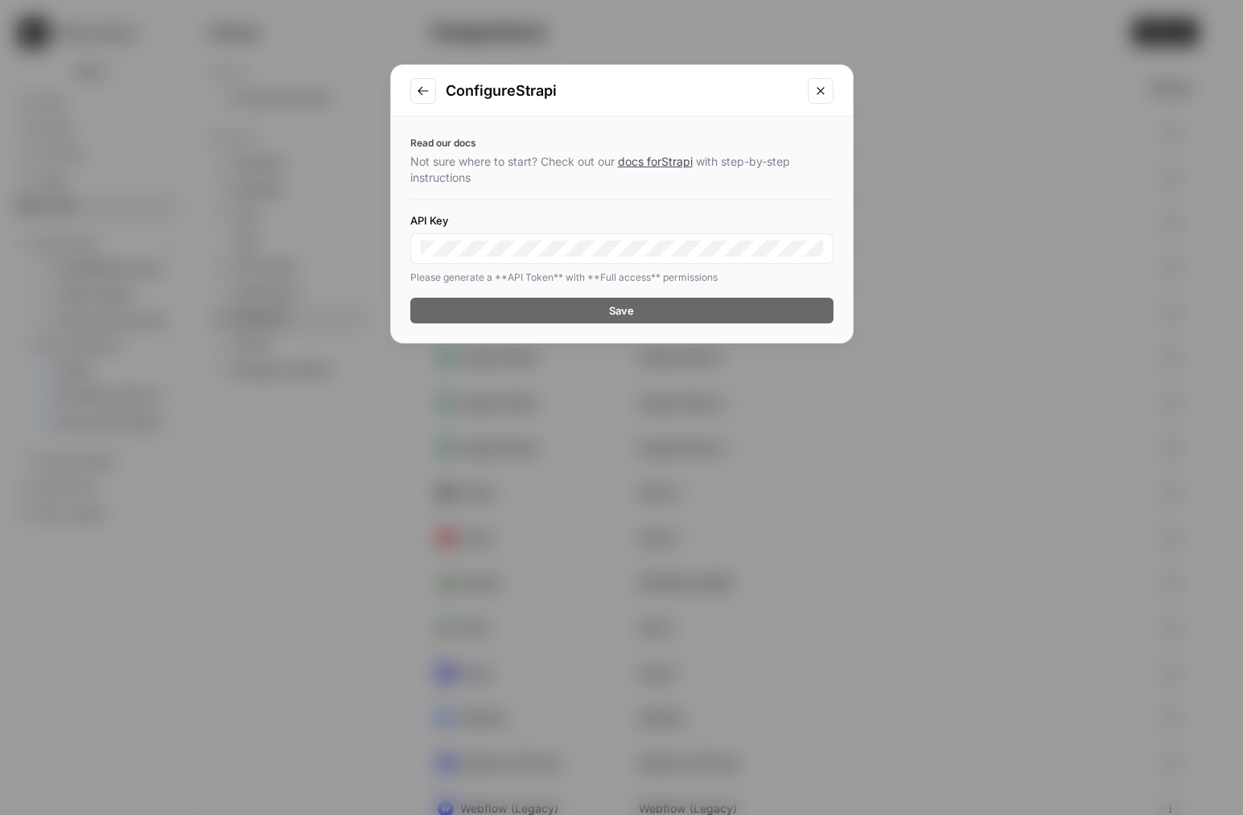
click at [415, 91] on button "Go to previous step" at bounding box center [423, 91] width 26 height 26
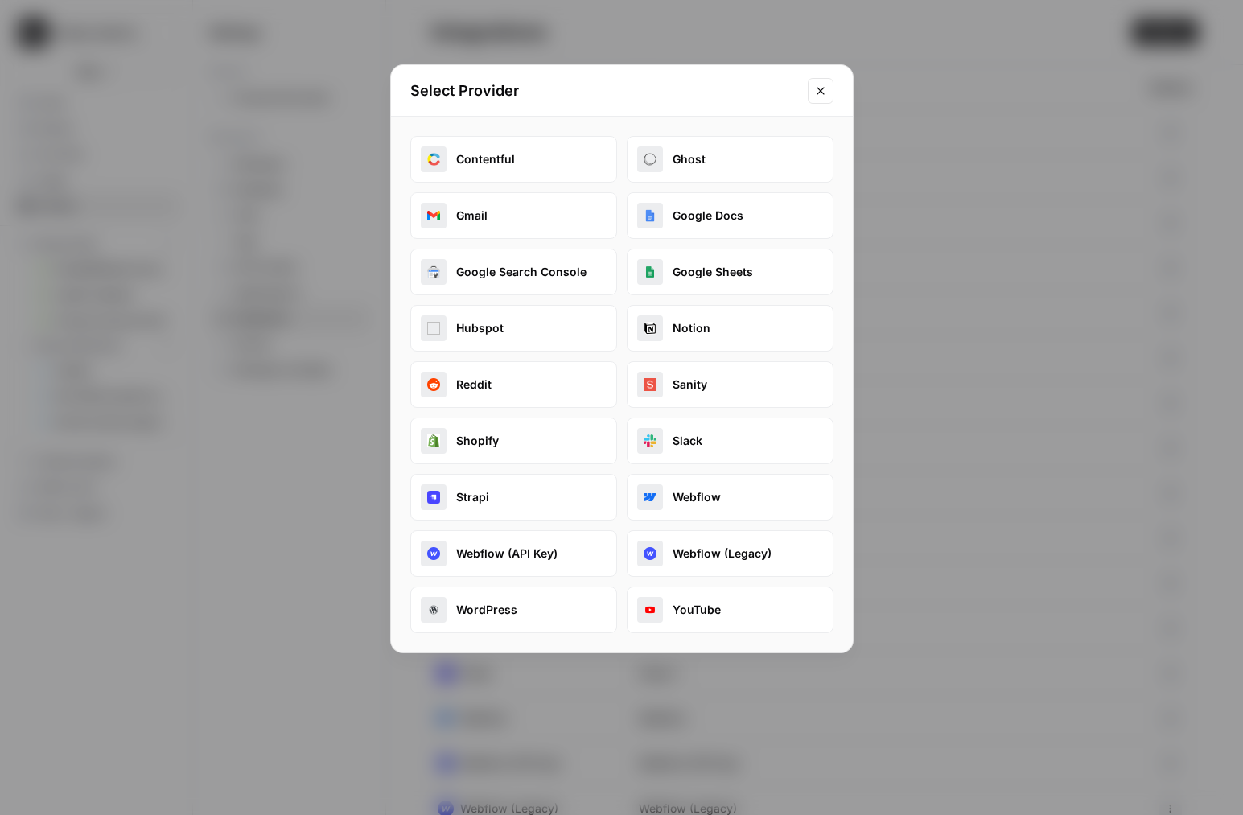
click at [519, 550] on button "Webflow (API Key)" at bounding box center [513, 553] width 207 height 47
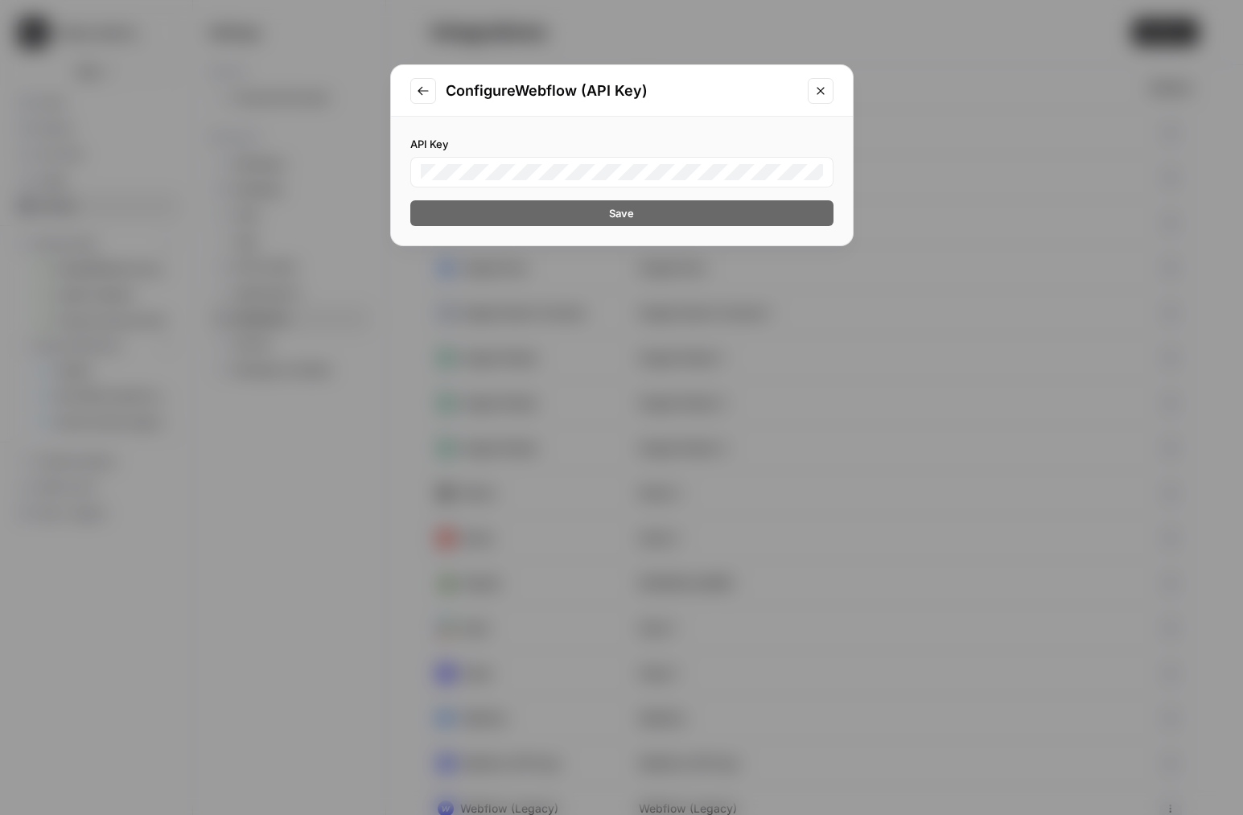
click at [417, 93] on button "Go to previous step" at bounding box center [423, 91] width 26 height 26
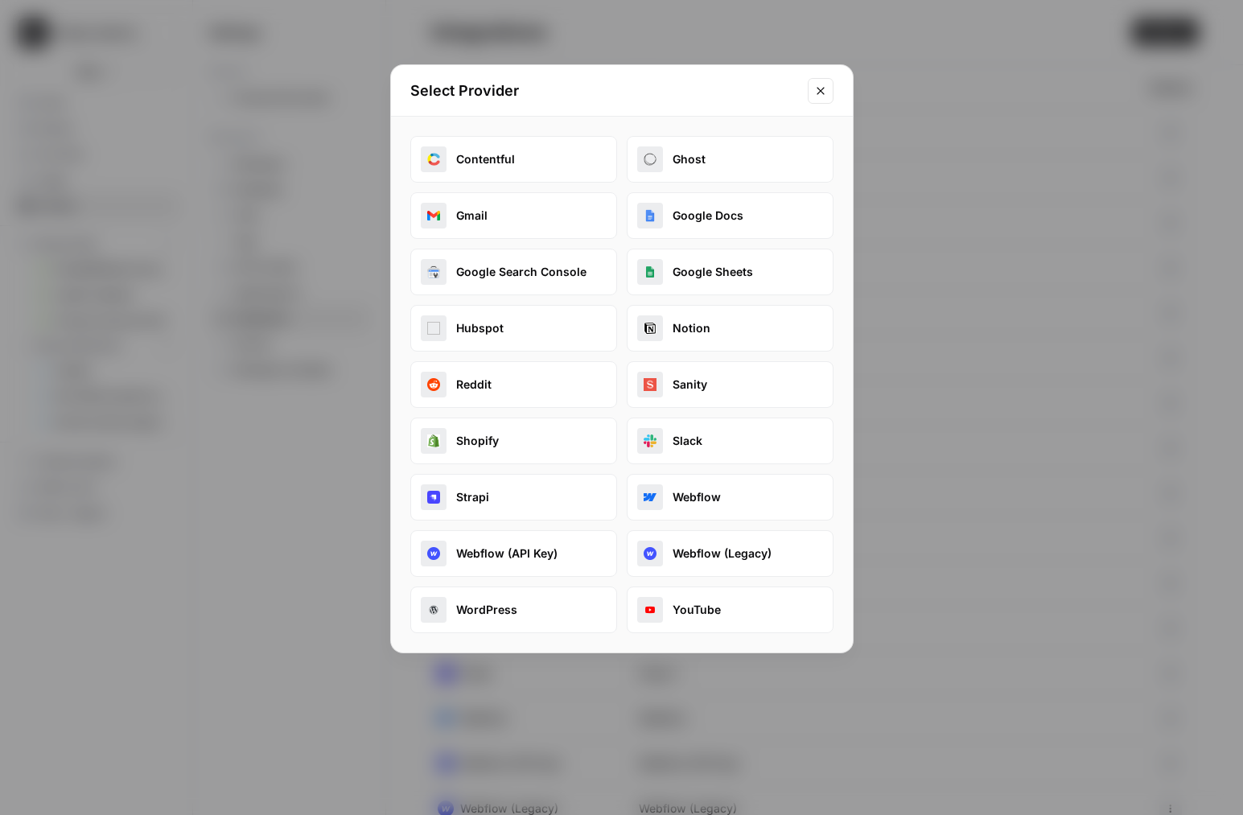
click at [547, 439] on button "Shopify" at bounding box center [513, 441] width 207 height 47
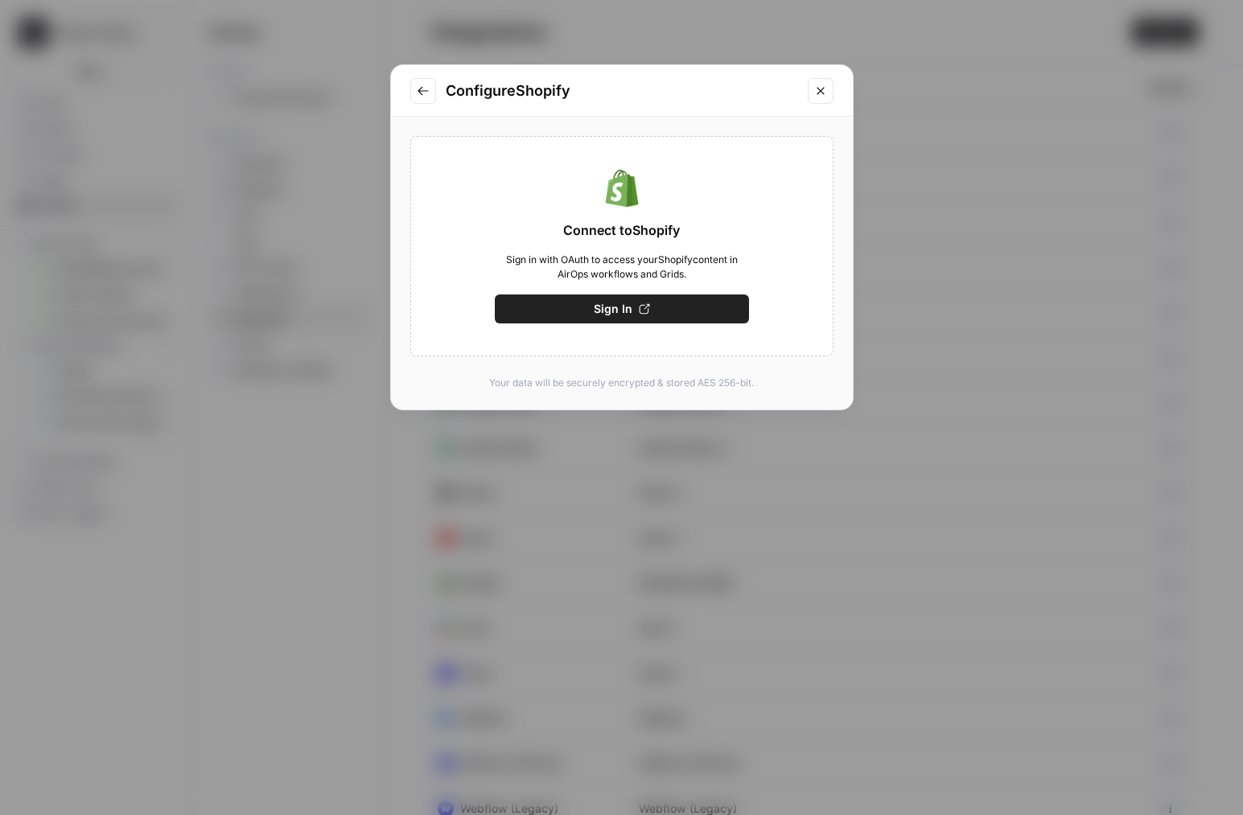
click at [424, 85] on icon "Go to previous step" at bounding box center [423, 91] width 13 height 13
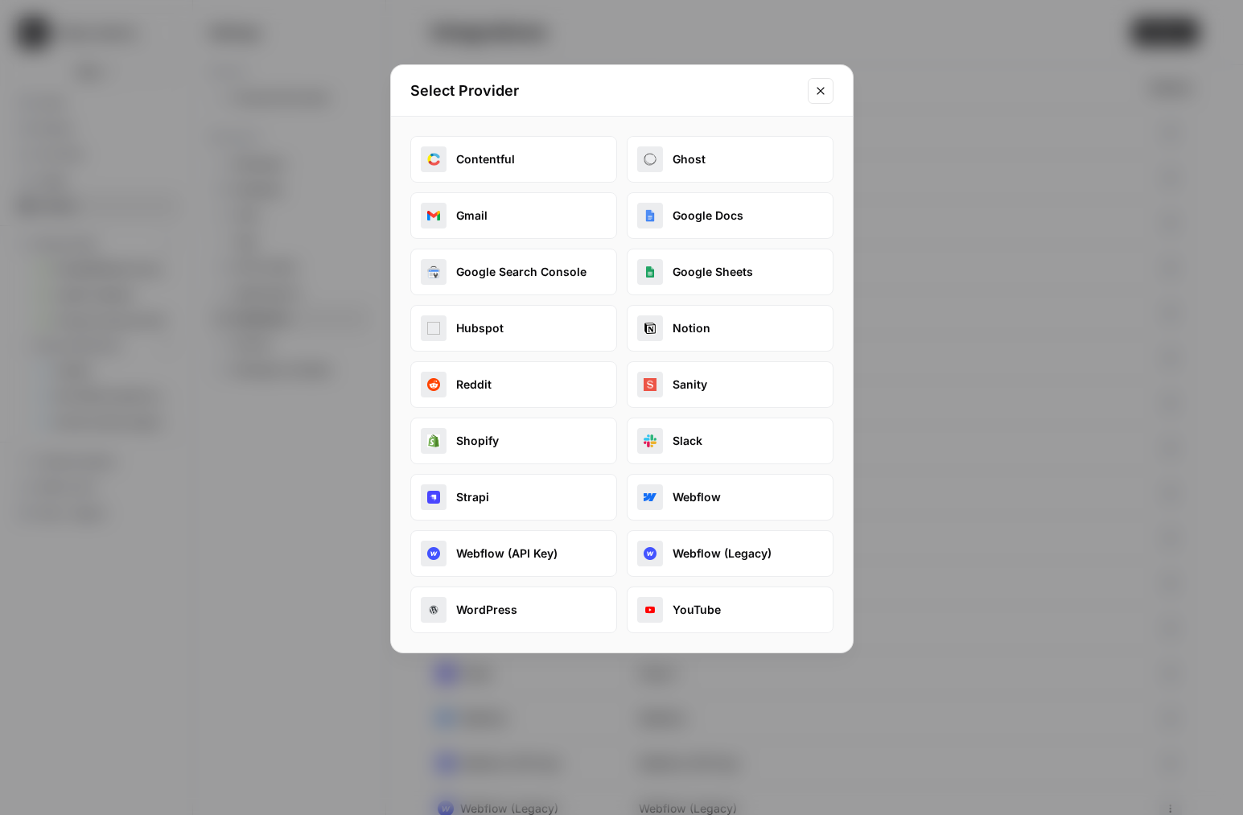
click at [501, 453] on button "Shopify" at bounding box center [513, 441] width 207 height 47
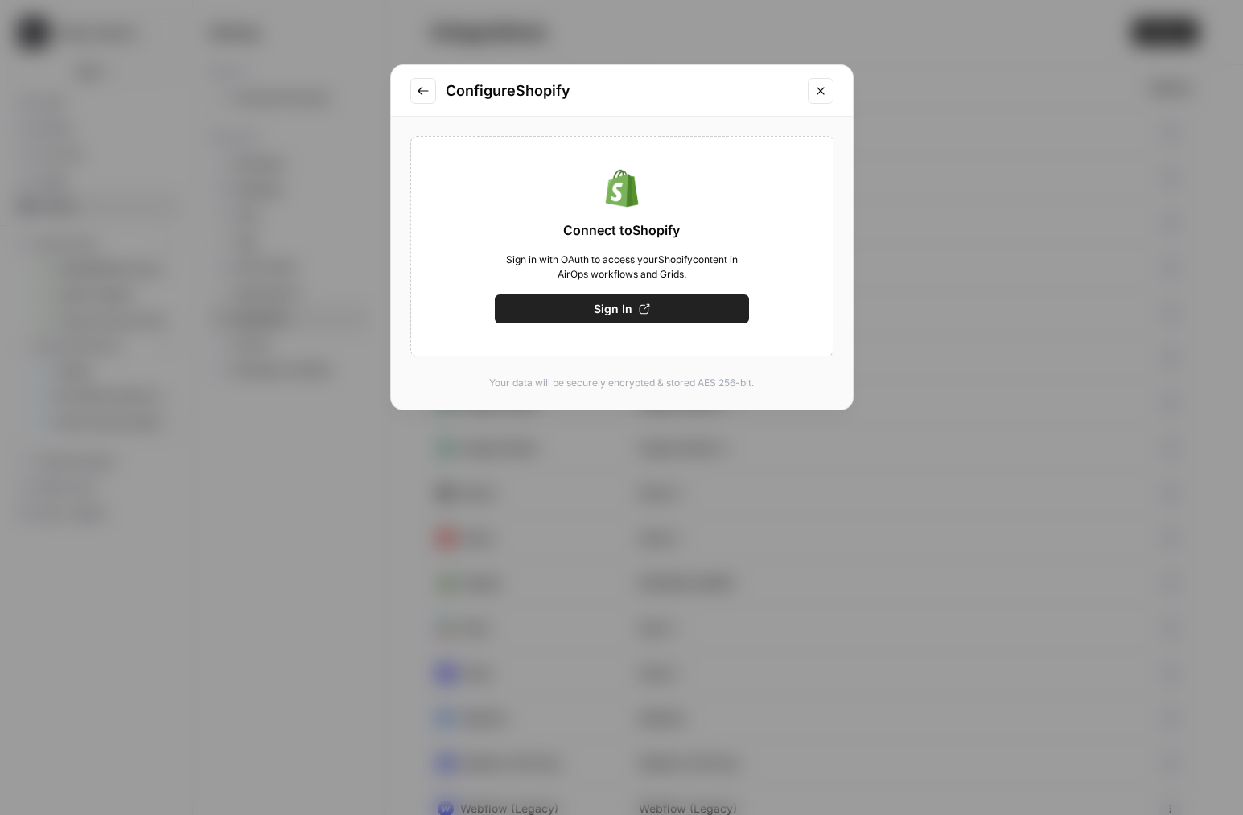
click at [422, 90] on icon "Go to previous step" at bounding box center [423, 91] width 13 height 13
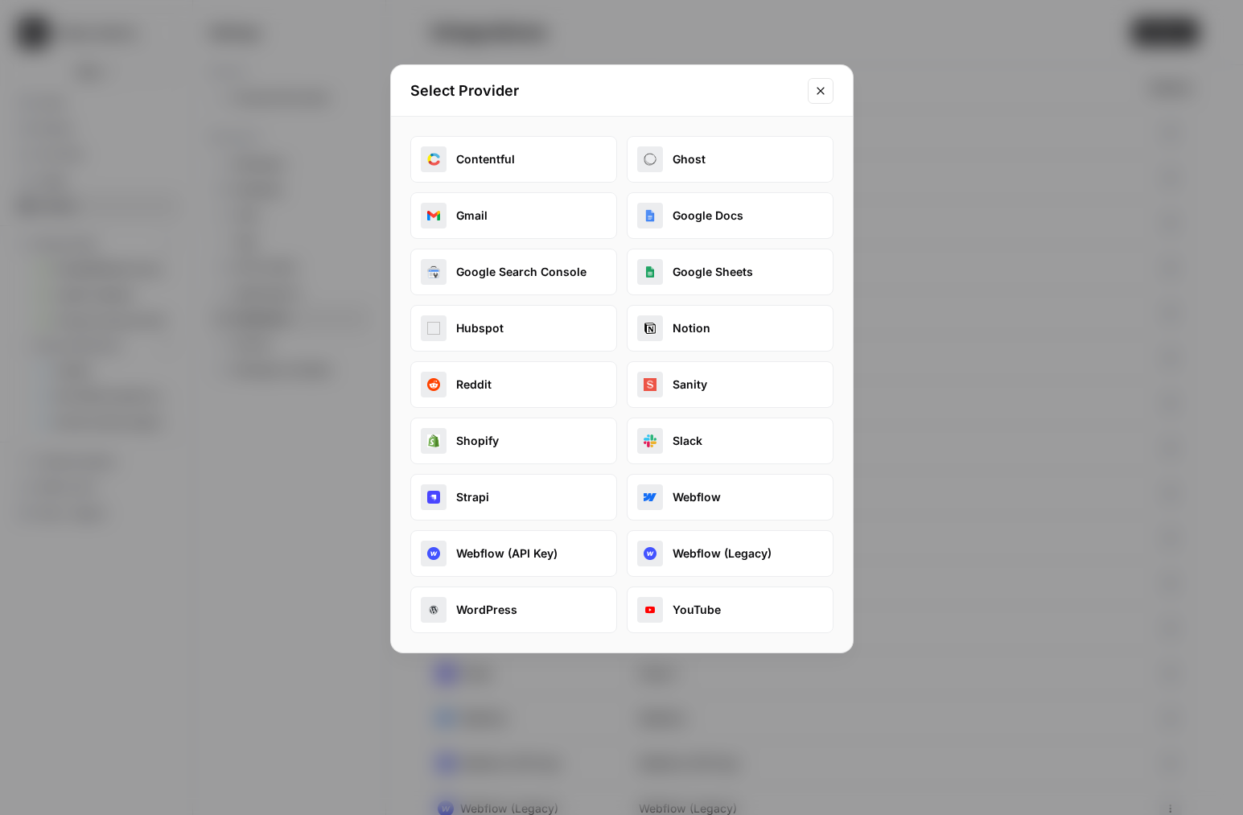
click at [686, 406] on button "Sanity" at bounding box center [730, 384] width 207 height 47
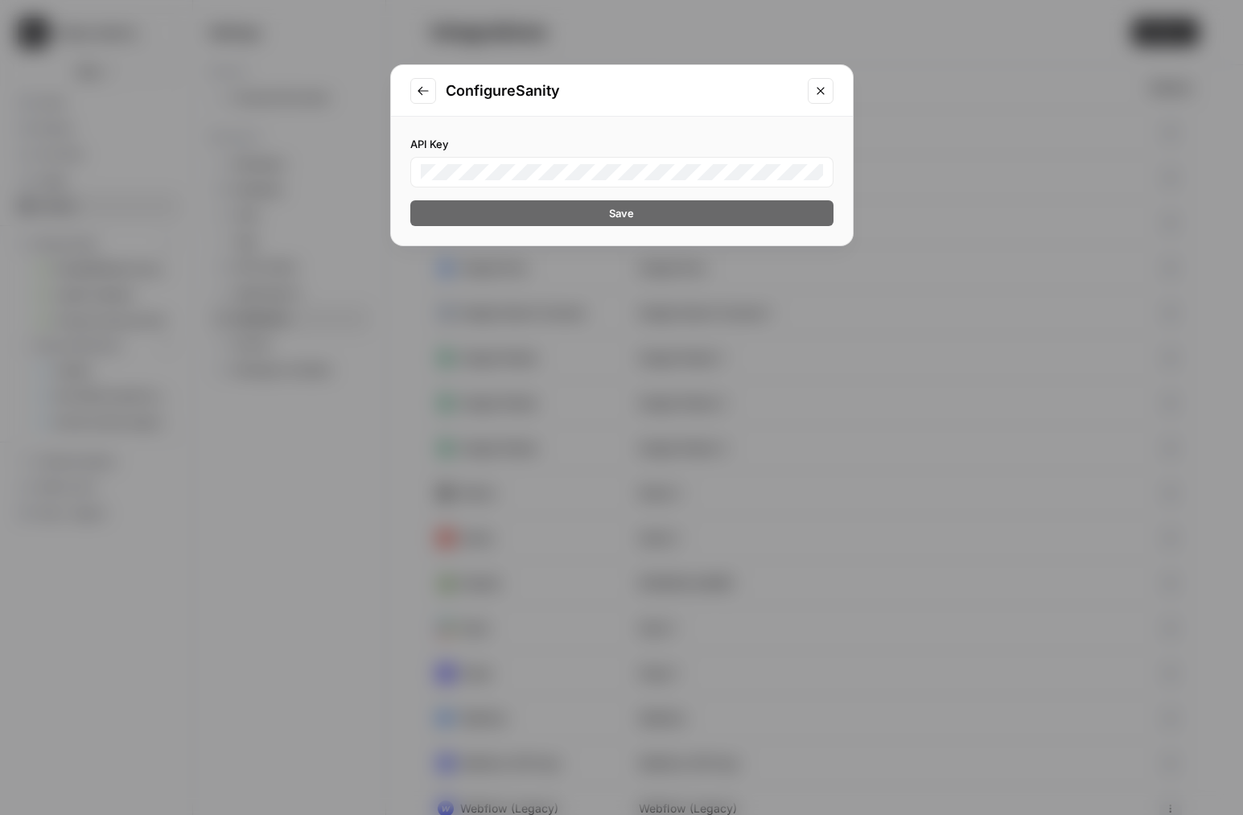
click at [417, 86] on icon "Go to previous step" at bounding box center [423, 91] width 13 height 13
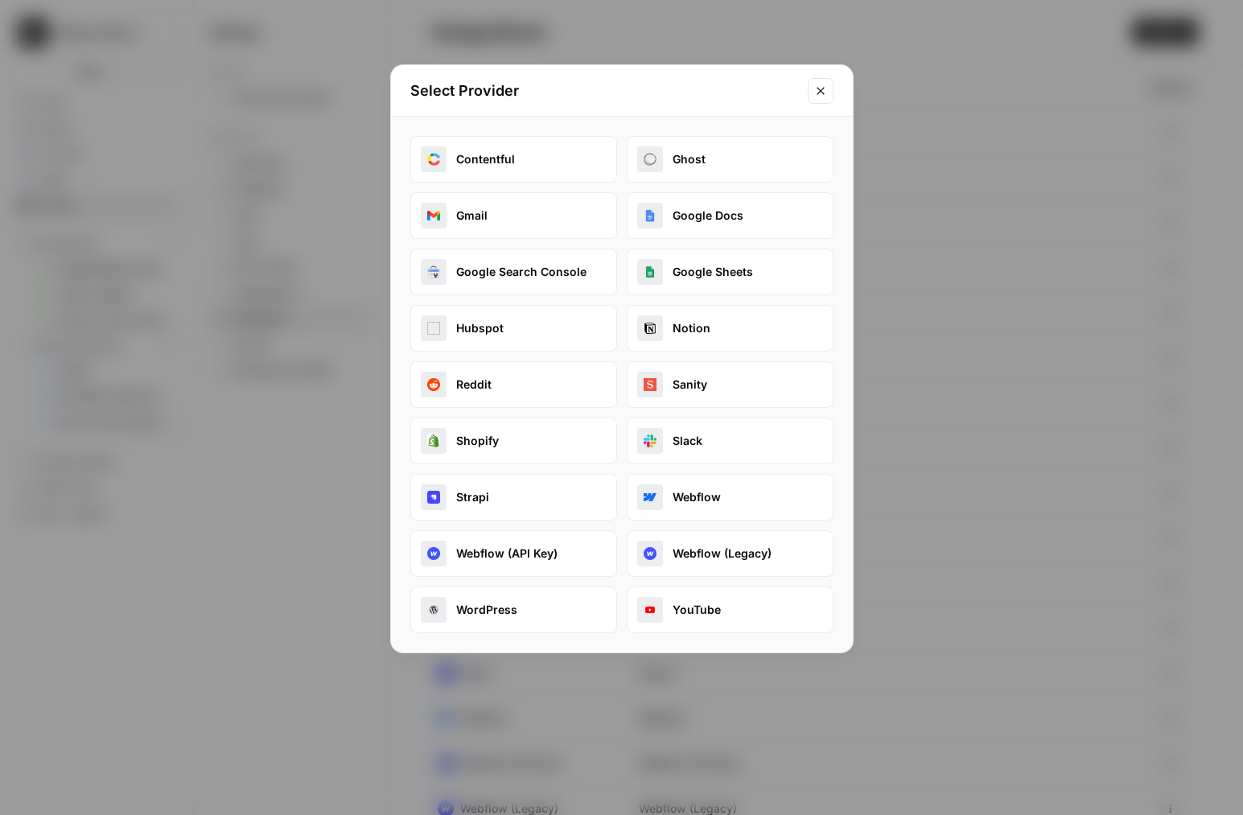
click at [513, 375] on button "Reddit" at bounding box center [513, 384] width 207 height 47
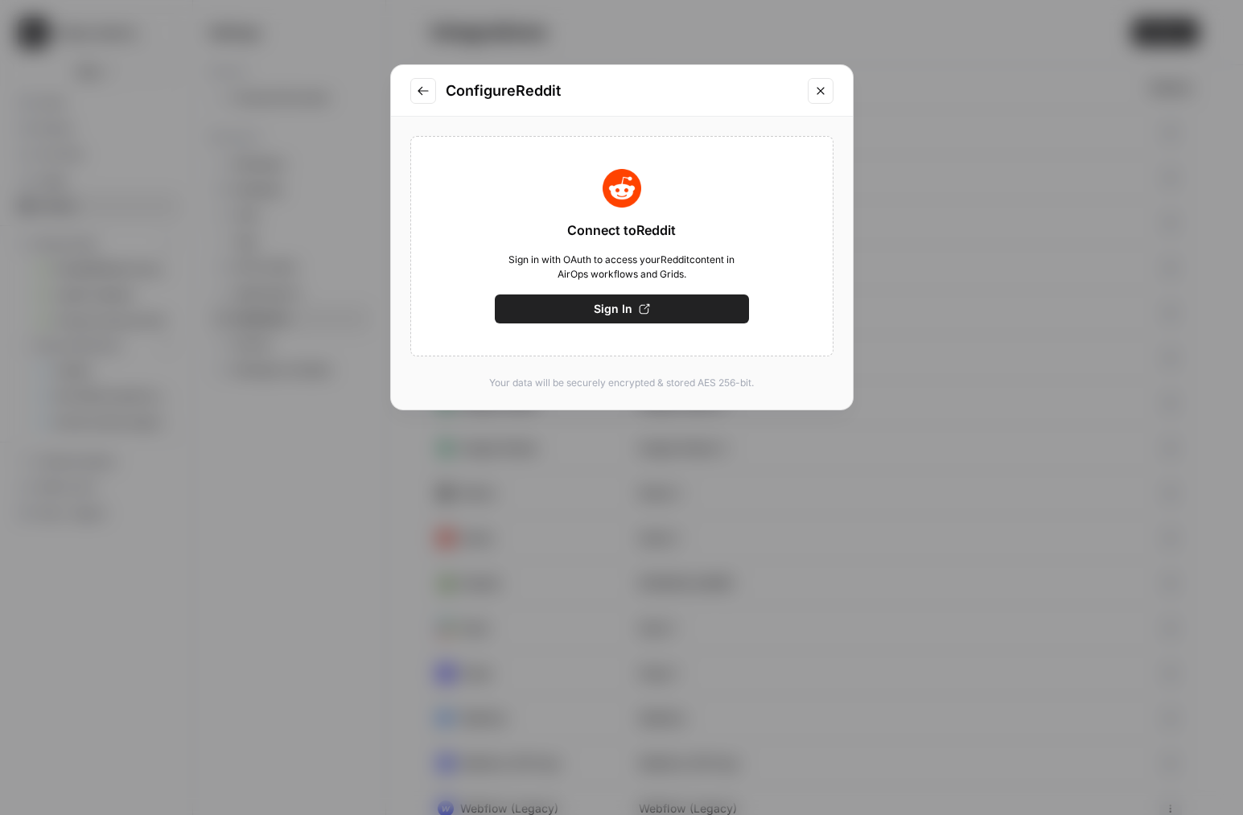
click at [427, 91] on icon "Go to previous step" at bounding box center [423, 91] width 13 height 13
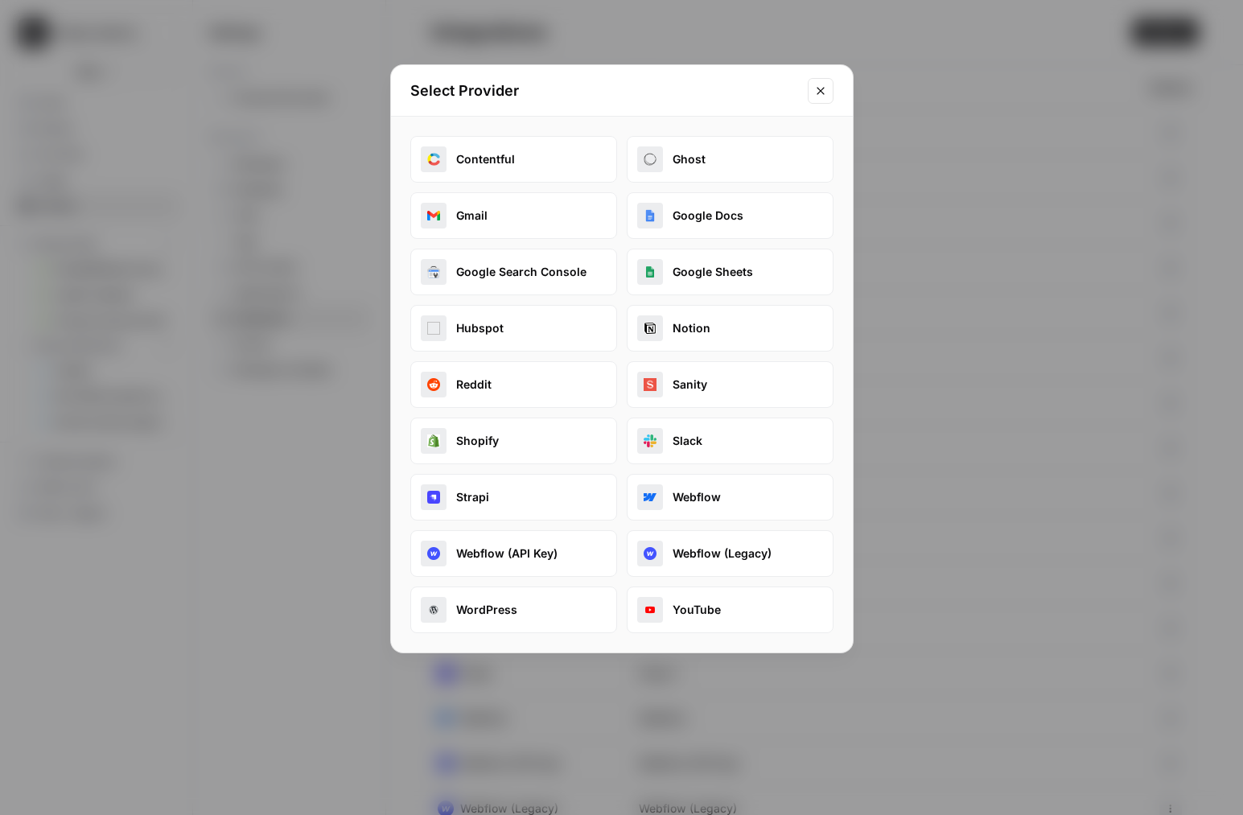
click at [713, 393] on button "Sanity" at bounding box center [730, 384] width 207 height 47
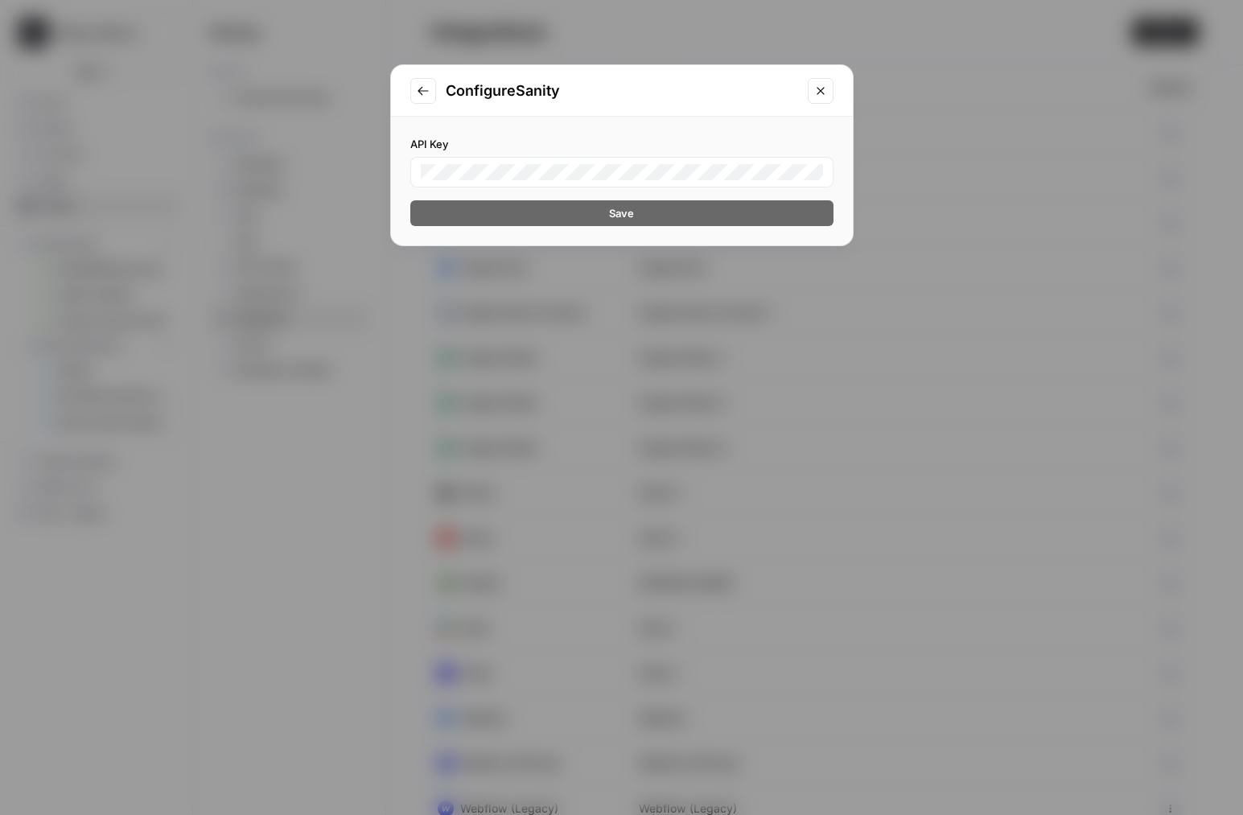
click at [419, 91] on icon "Go to previous step" at bounding box center [423, 91] width 13 height 13
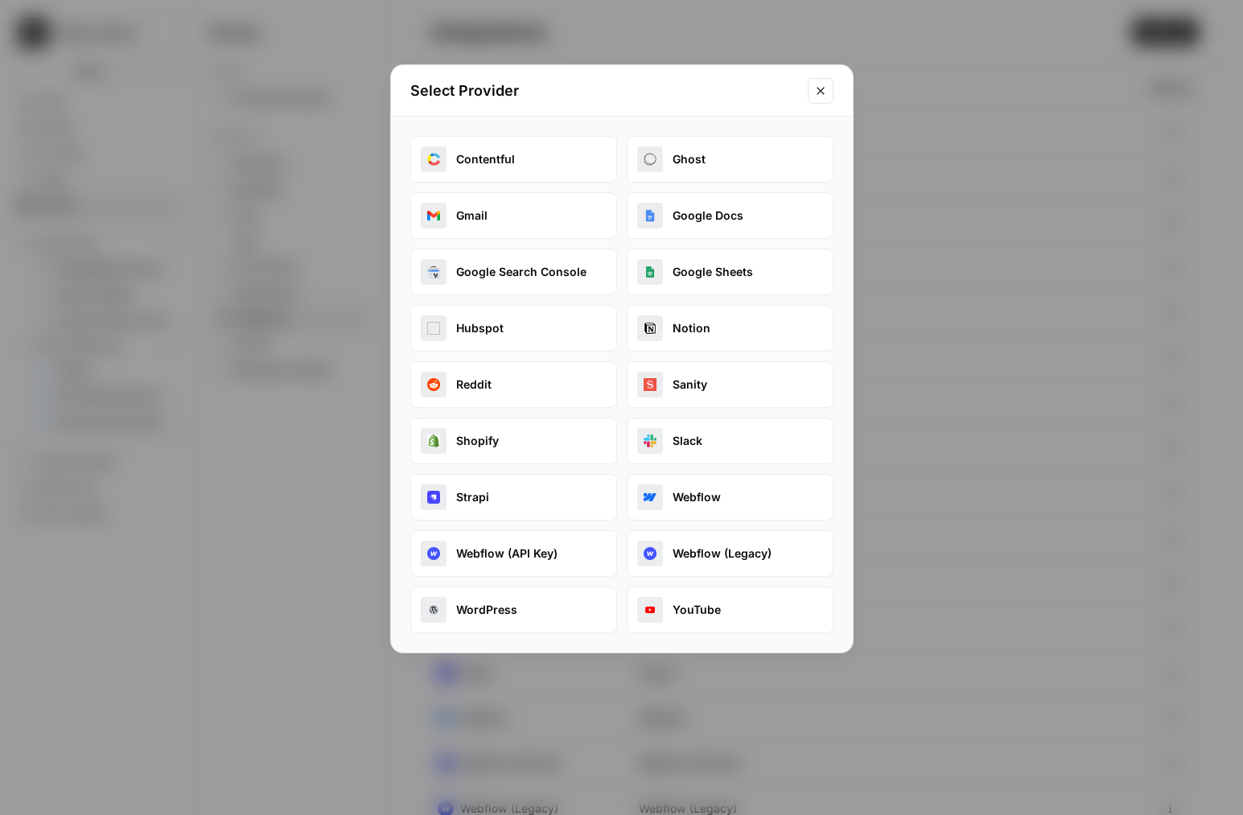
click at [8, 159] on div "Select Provider Contentful Ghost Gmail Google Docs Google Search Console Google…" at bounding box center [621, 407] width 1243 height 815
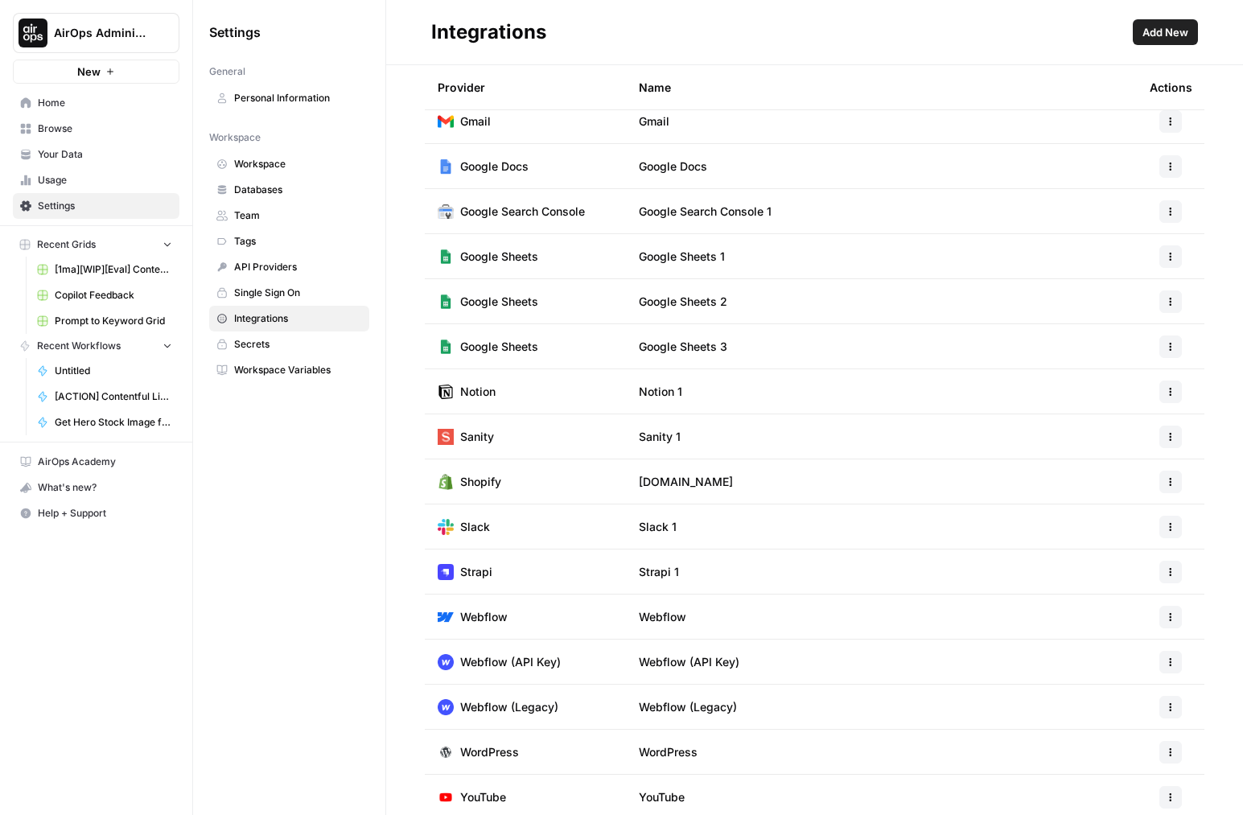
scroll to position [106, 0]
